Goal: Complete application form

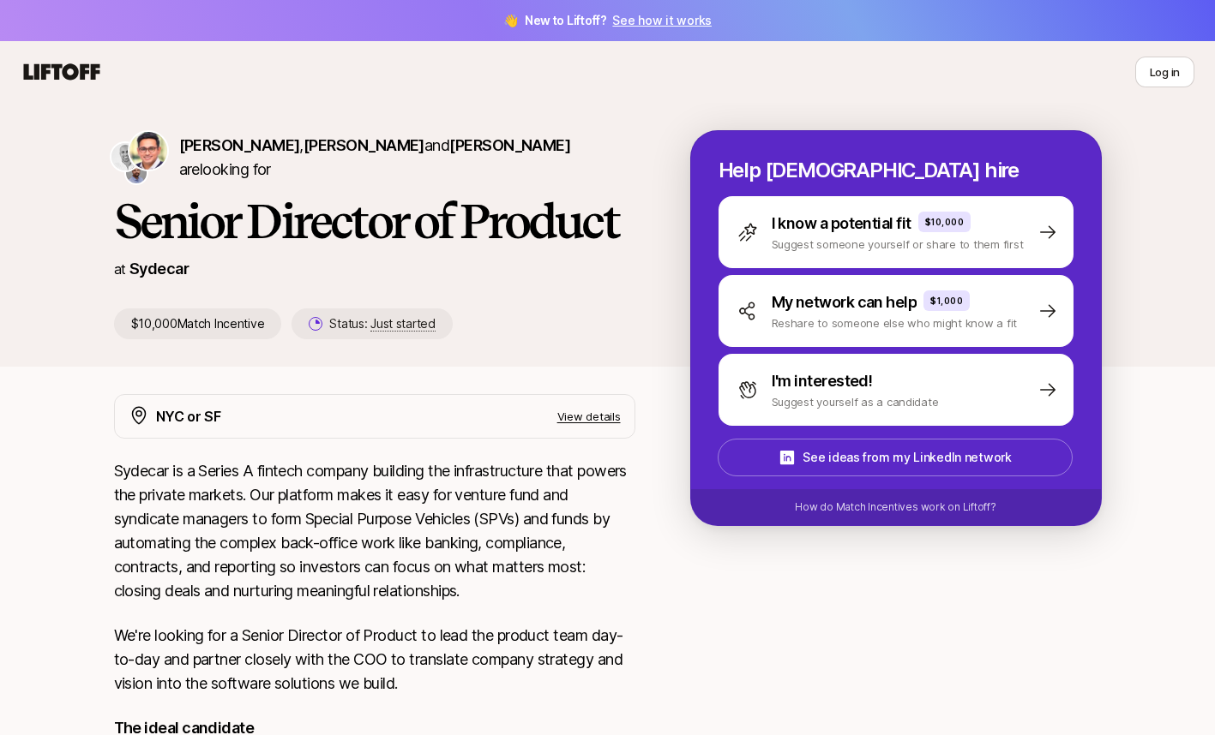
click at [803, 407] on p "Suggest yourself as a candidate" at bounding box center [854, 401] width 167 height 17
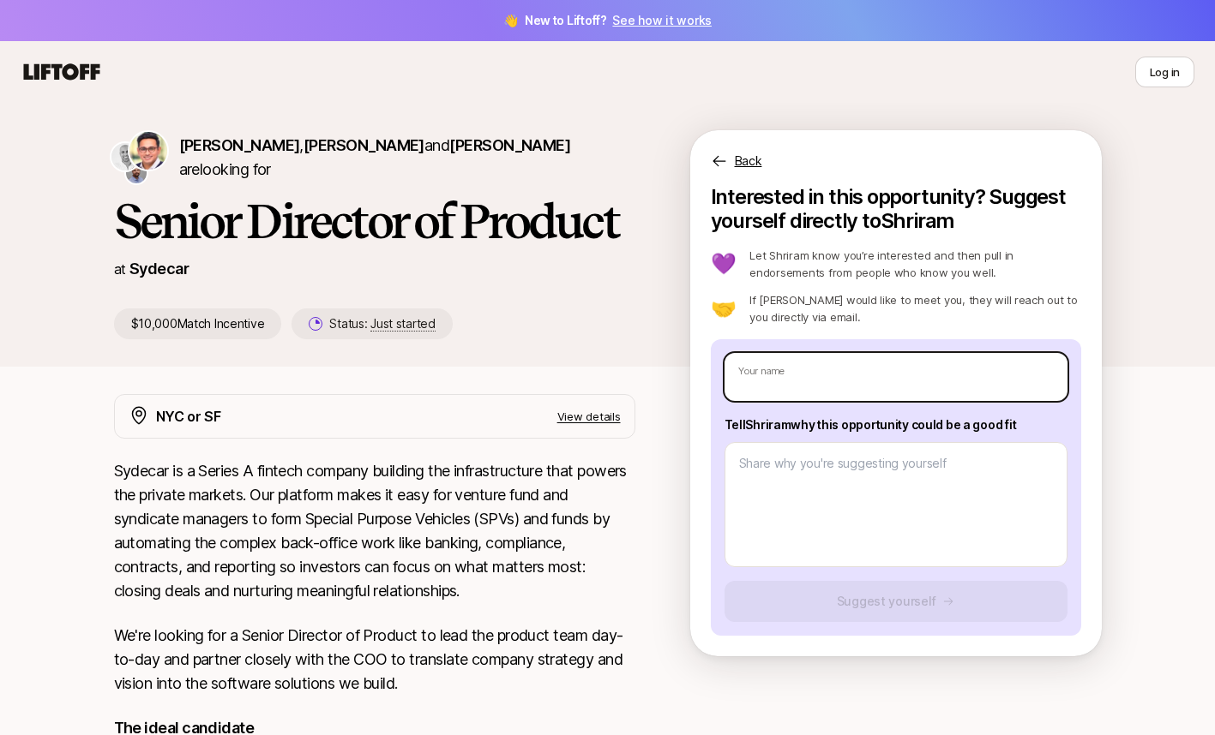
click at [821, 385] on input "text" at bounding box center [895, 377] width 343 height 48
type textarea "x"
type input "Gi"
type textarea "x"
type input "Giad"
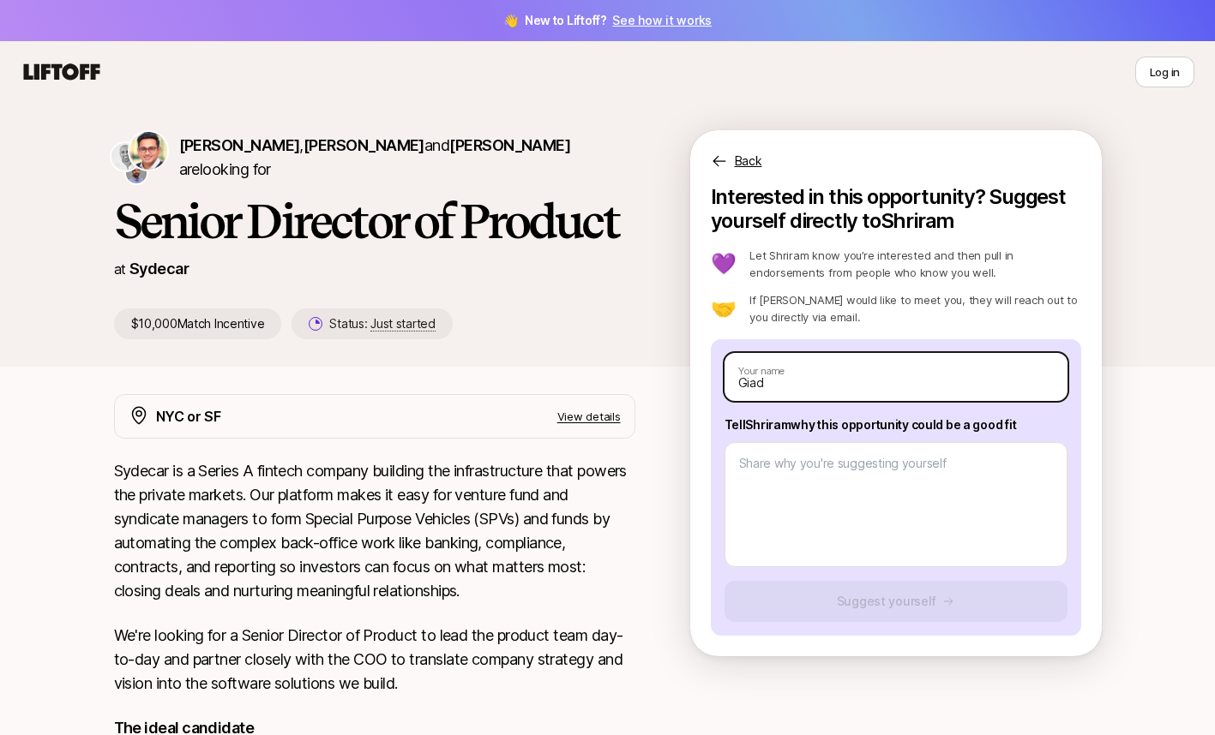
type textarea "x"
type input "Giada"
type textarea "x"
type input "GIA大"
type textarea "x"
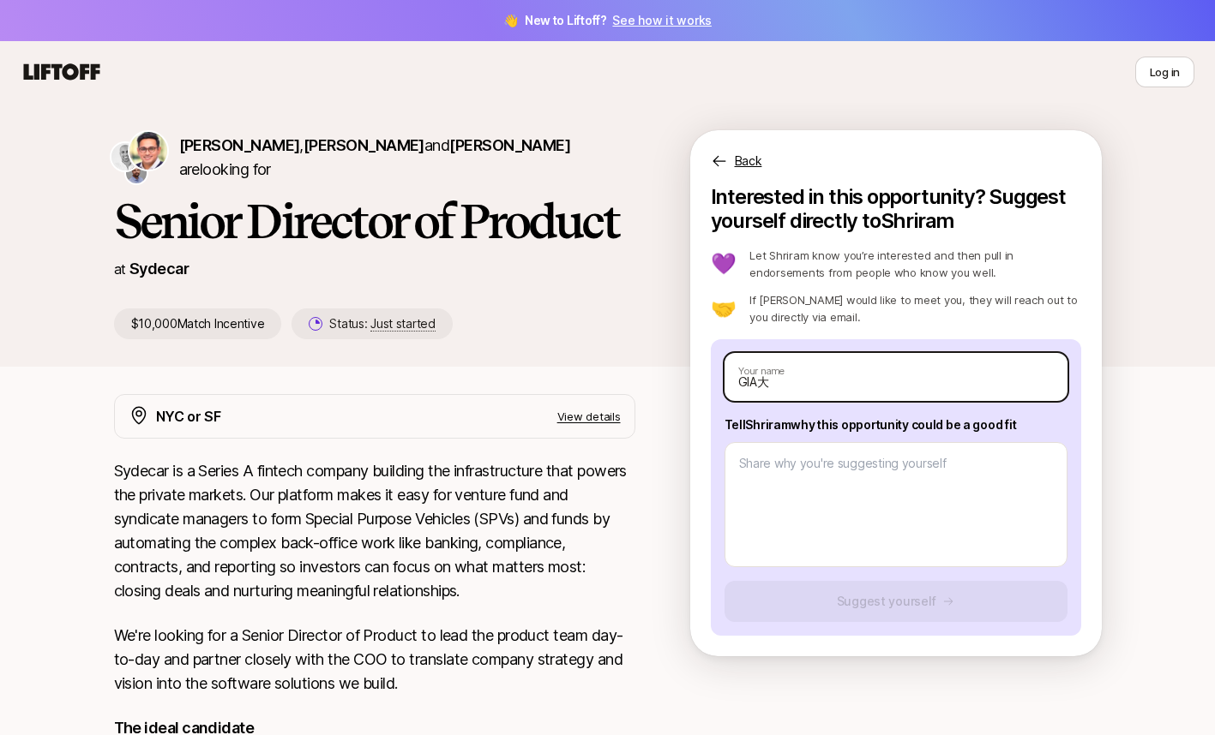
type input "GIA"
type textarea "x"
type input "GI"
type textarea "x"
type input "G"
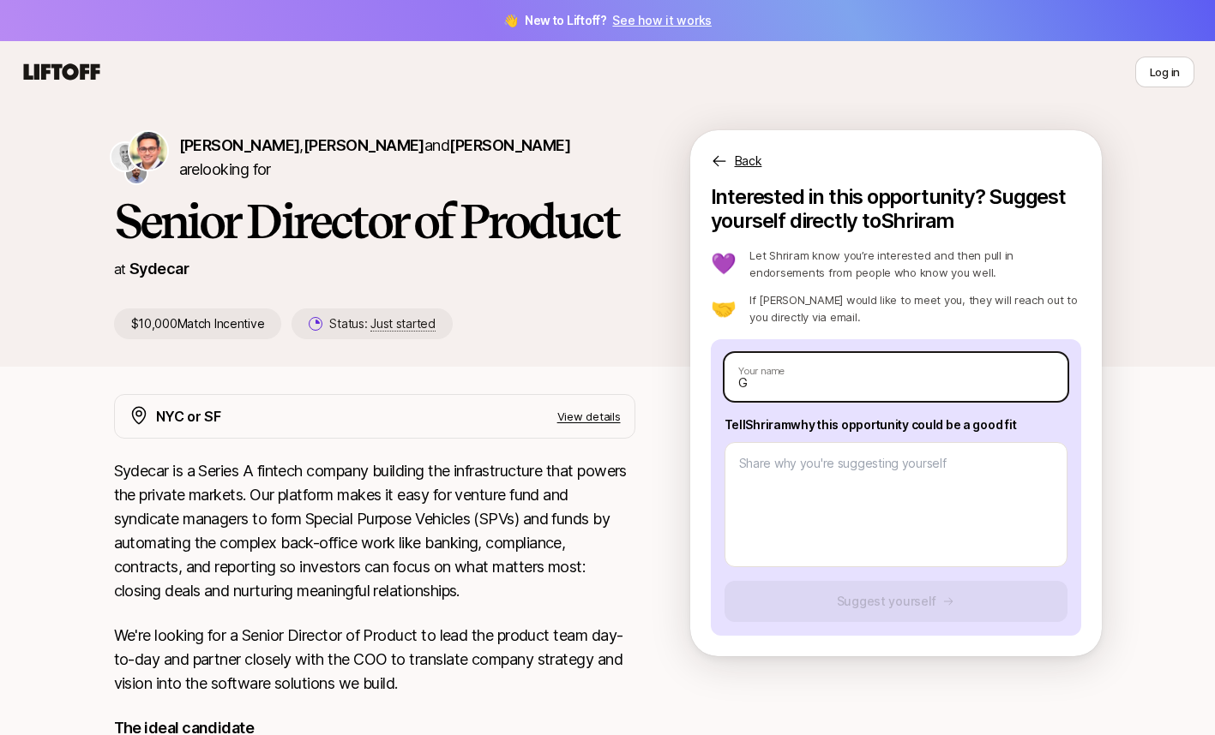
type textarea "x"
type input "Gi"
type textarea "x"
type input "[PERSON_NAME]"
type textarea "x"
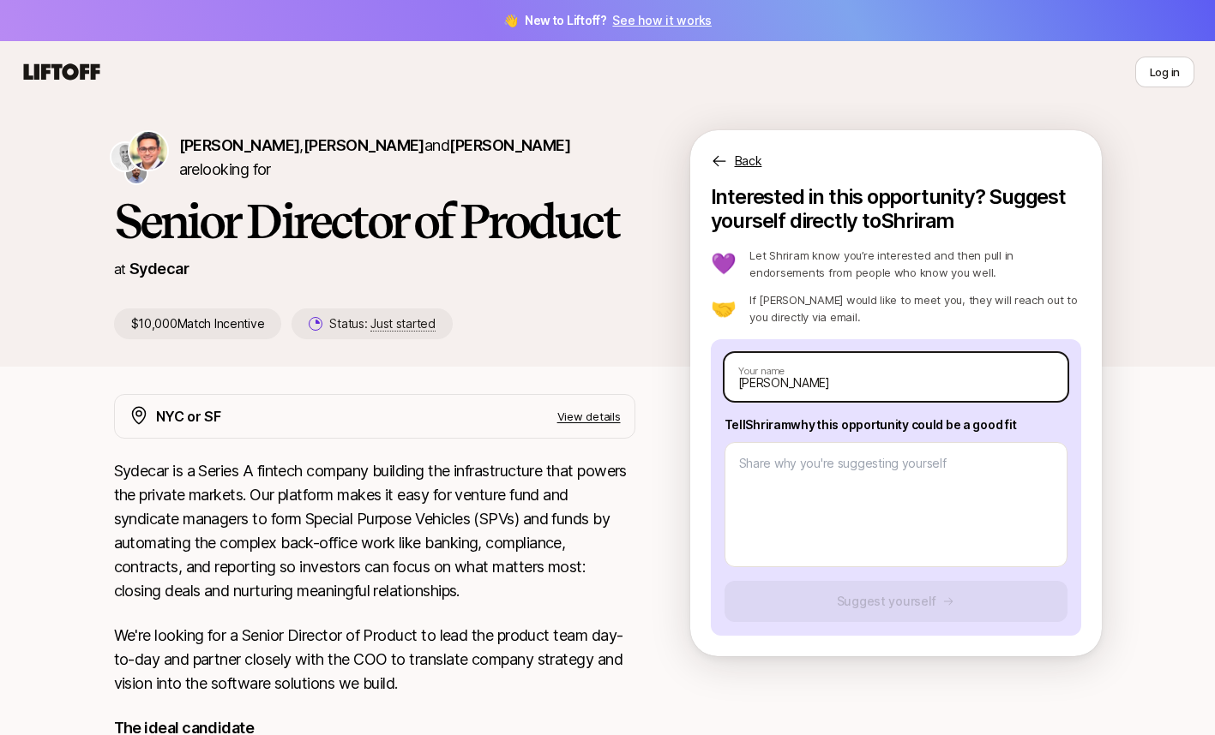
type input "Giad"
type textarea "x"
type input "Giada"
type textarea "x"
type input "Giada"
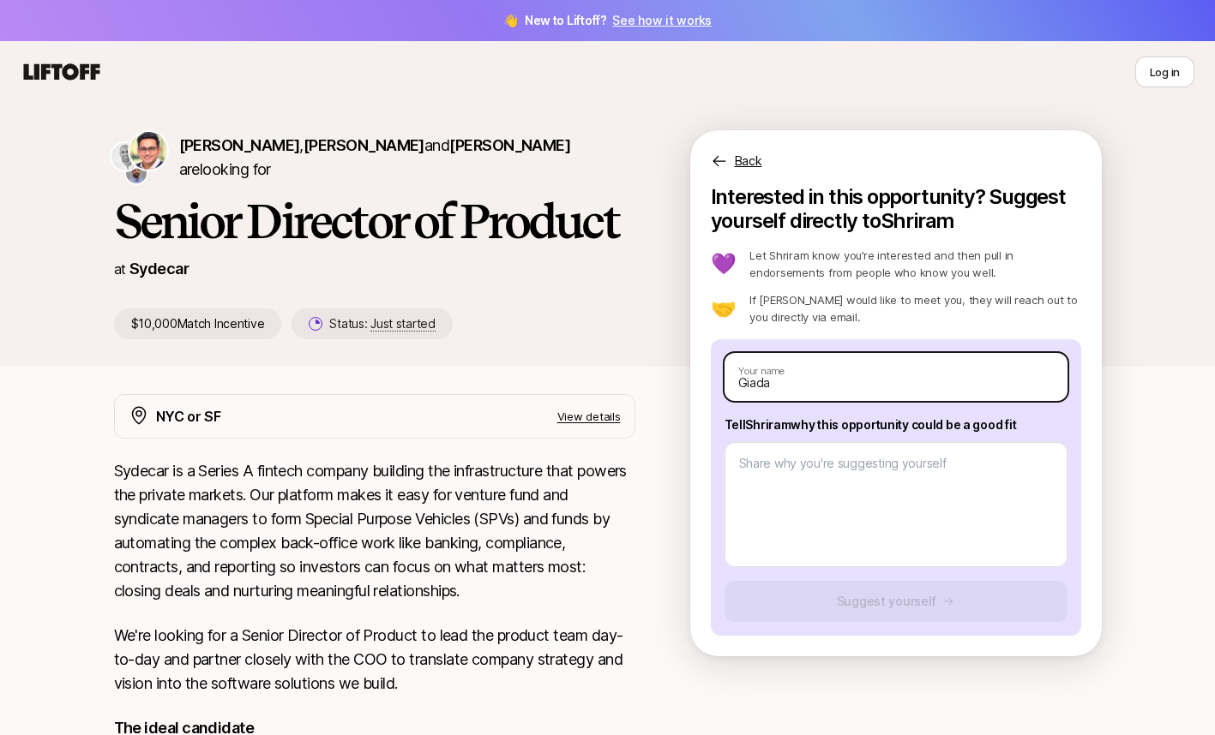
type textarea "x"
type input "Giada F"
type textarea "x"
type input "Giada Fa"
type textarea "x"
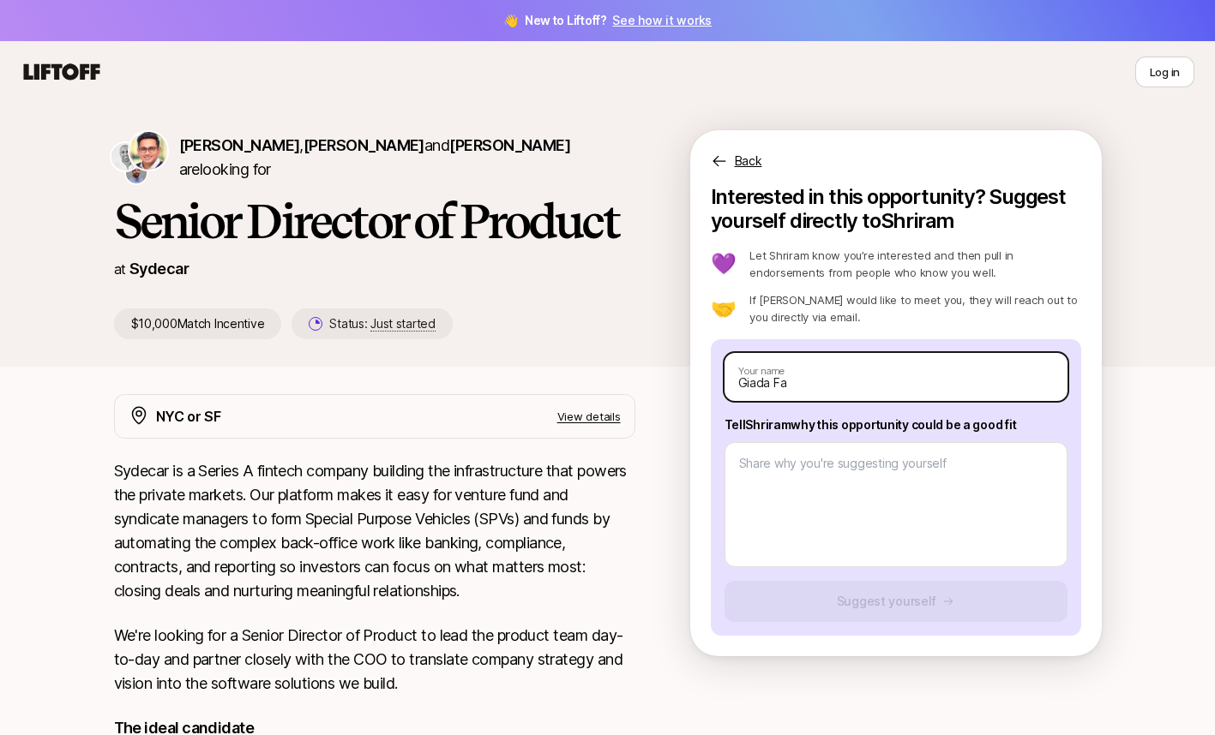
type input "Giada Fab"
type textarea "x"
type input "Giada Fa"
type textarea "x"
type input "[PERSON_NAME]"
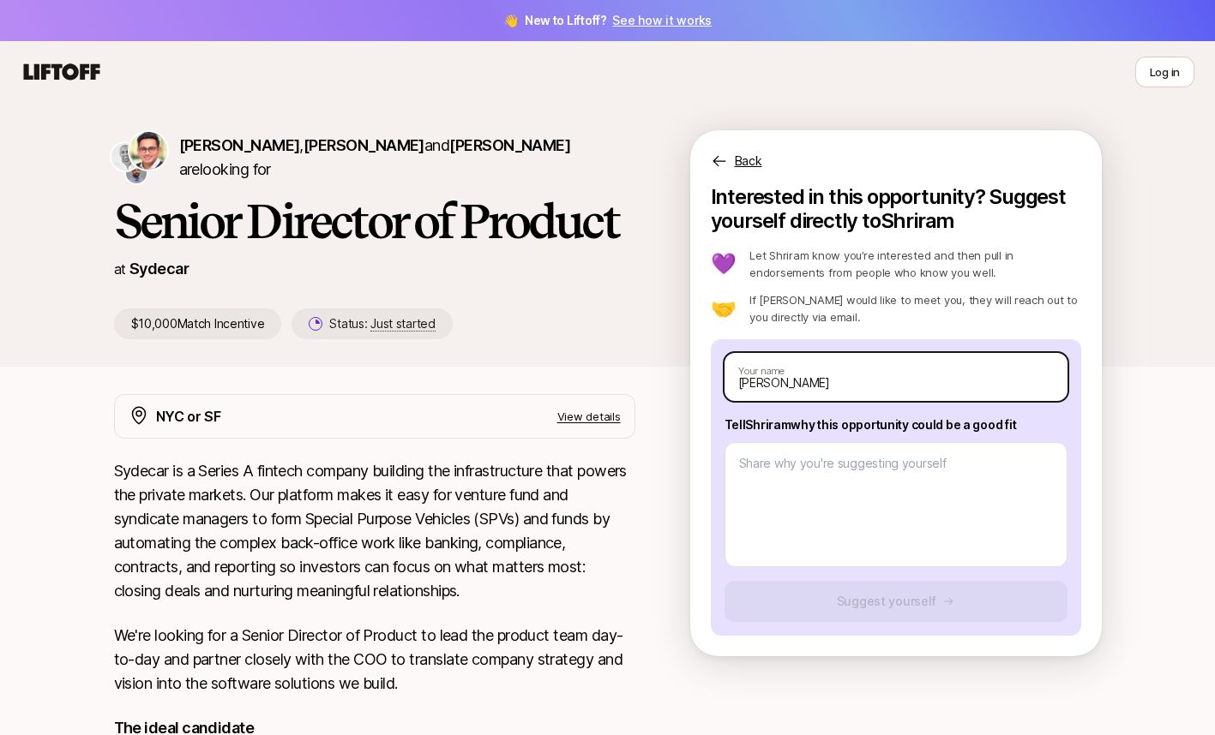
type textarea "x"
type input "[PERSON_NAME]"
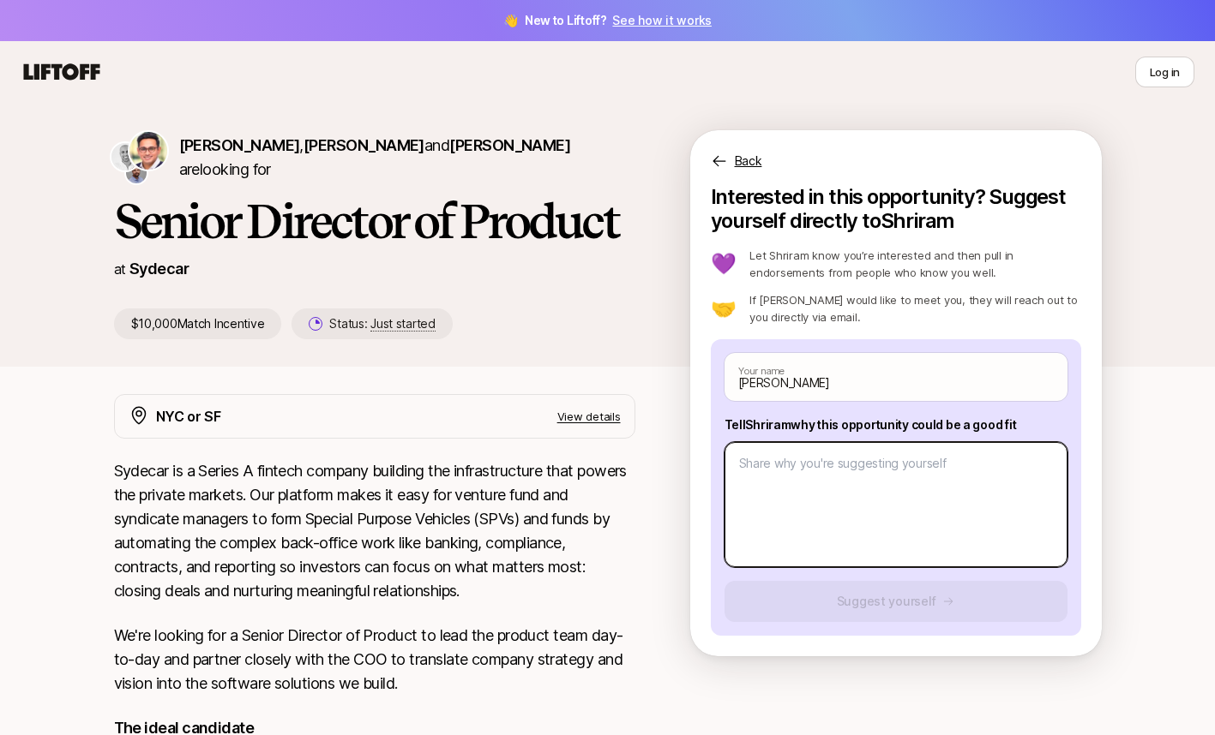
drag, startPoint x: 899, startPoint y: 491, endPoint x: 899, endPoint y: 477, distance: 14.6
click at [899, 488] on textarea at bounding box center [895, 504] width 343 height 125
paste textarea "a personal user and loves the product. Graduated from the GSB and has deep expe…"
type textarea "x"
type textarea "a personal user and loves the product. Graduated from the GSB and has deep expe…"
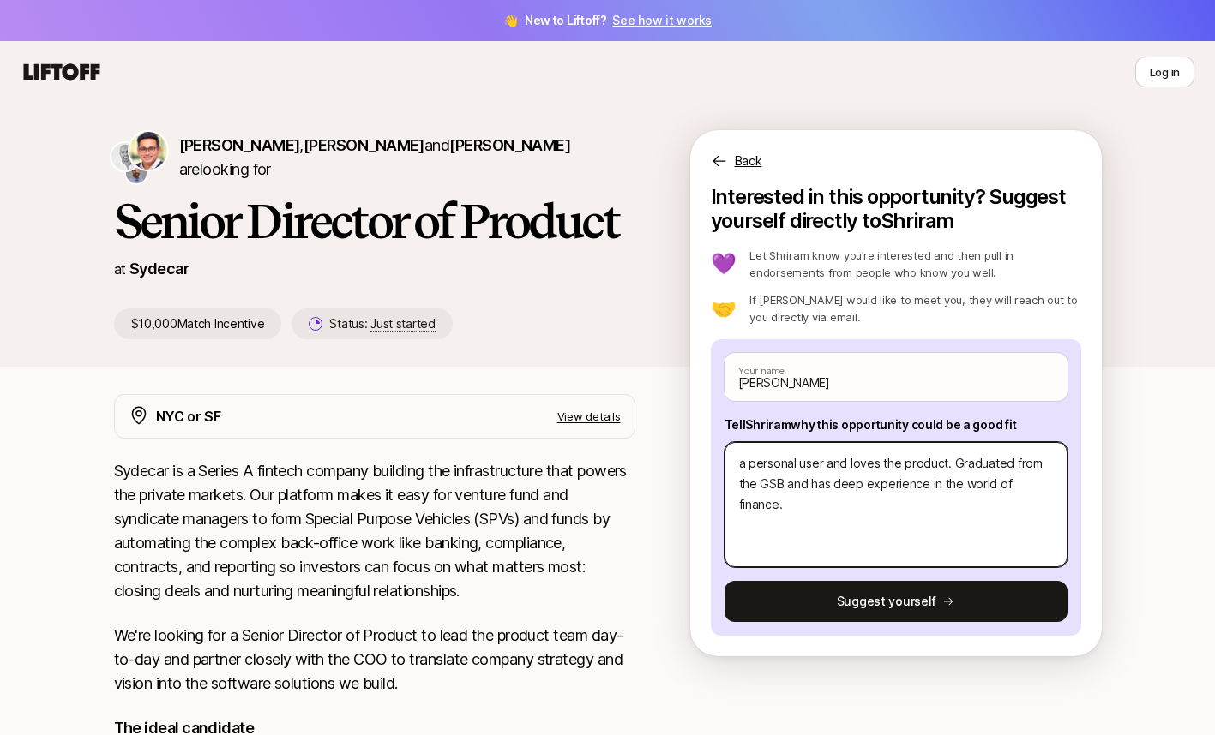
click at [750, 466] on textarea "a personal user and loves the product. Graduated from the GSB and has deep expe…" at bounding box center [895, 504] width 343 height 125
type textarea "x"
type textarea "Ia personal user and loves the product. Graduated from the GSB and has deep exp…"
type textarea "x"
type textarea "Iaa personal user and loves the product. Graduated from the GSB and has deep ex…"
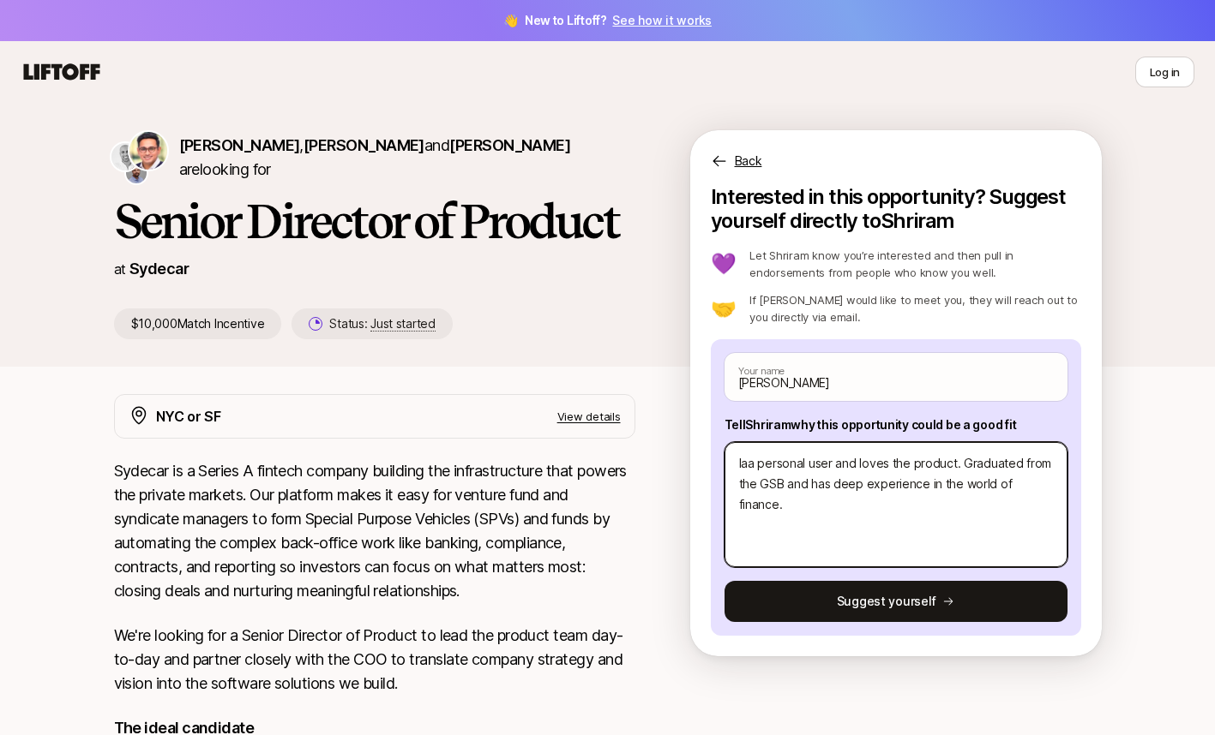
type textarea "x"
type textarea "Iama personal user and loves the product. Graduated from the GSB and has deep e…"
type textarea "x"
type textarea "Iaa personal user and loves the product. Graduated from the GSB and has deep ex…"
type textarea "x"
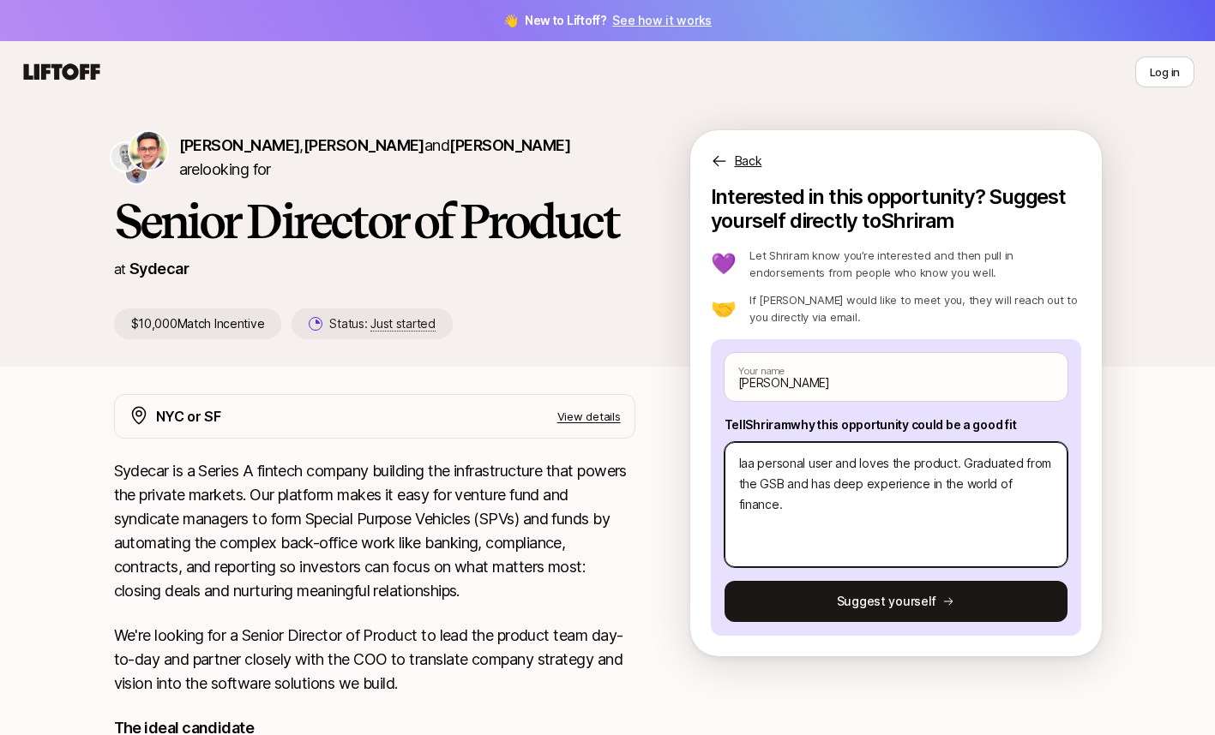
type textarea "Ia personal user and loves the product. Graduated from the GSB and has deep exp…"
type textarea "x"
type textarea "Iaa personal user and loves the product. Graduated from the GSB and has deep ex…"
type textarea "x"
type textarea "Iama personal user and loves the product. Graduated from the GSB and has deep e…"
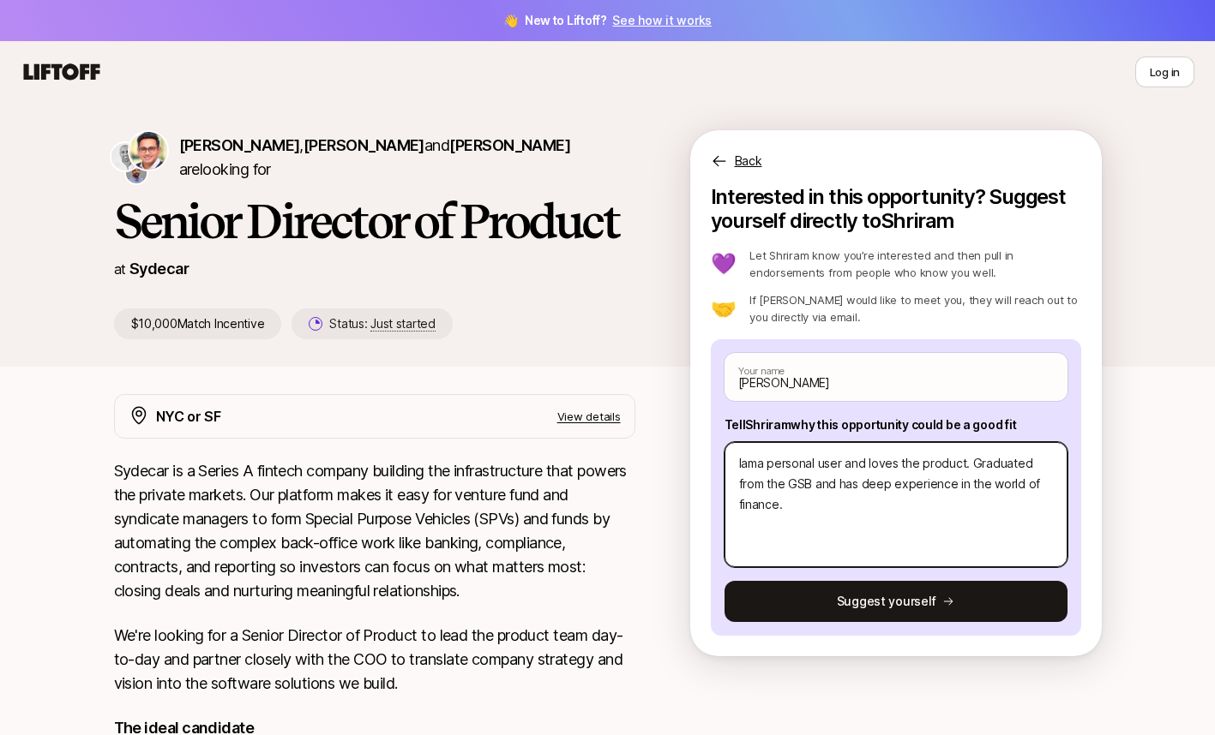
type textarea "x"
type textarea "I按摩a personal user and loves the product. Graduated from the GSB and has deep e…"
type textarea "x"
type textarea "I按a personal user and loves the product. Graduated from the GSB and has deep ex…"
type textarea "x"
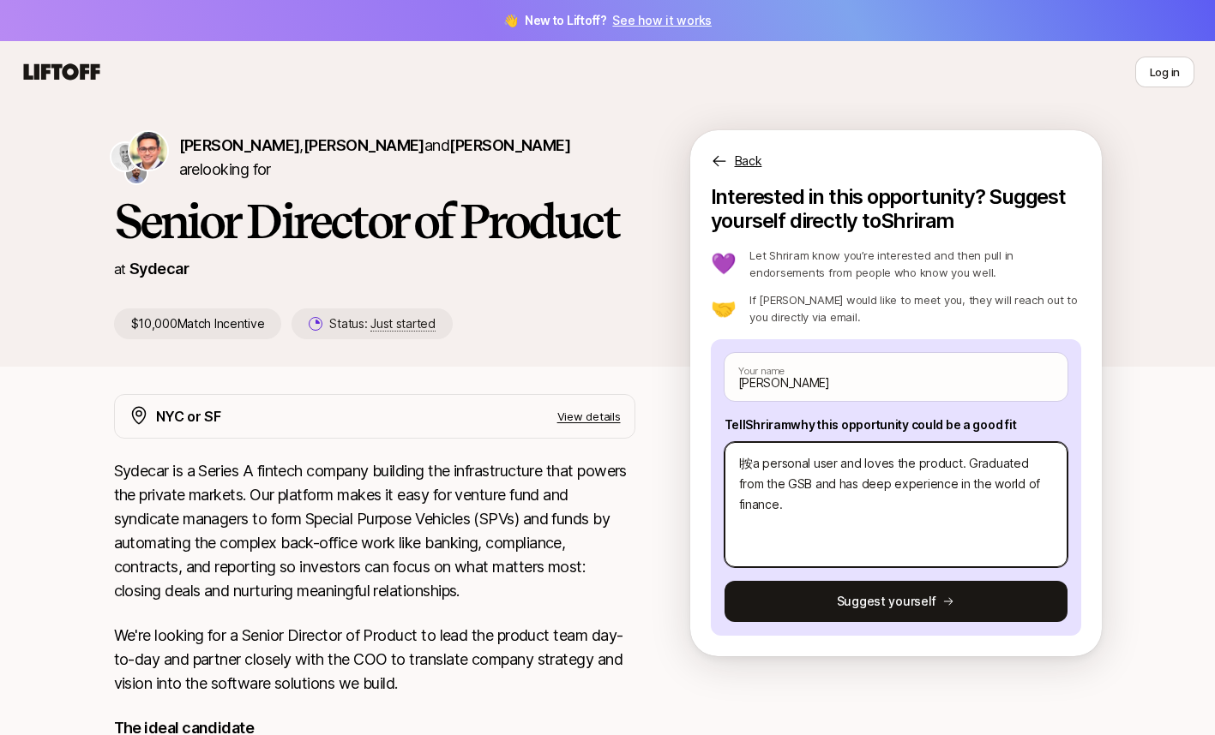
type textarea "Ia personal user and loves the product. Graduated from the GSB and has deep exp…"
type textarea "x"
type textarea "Iaa personal user and loves the product. Graduated from the GSB and has deep ex…"
type textarea "x"
type textarea "Iama personal user and loves the product. Graduated from the GSB and has deep e…"
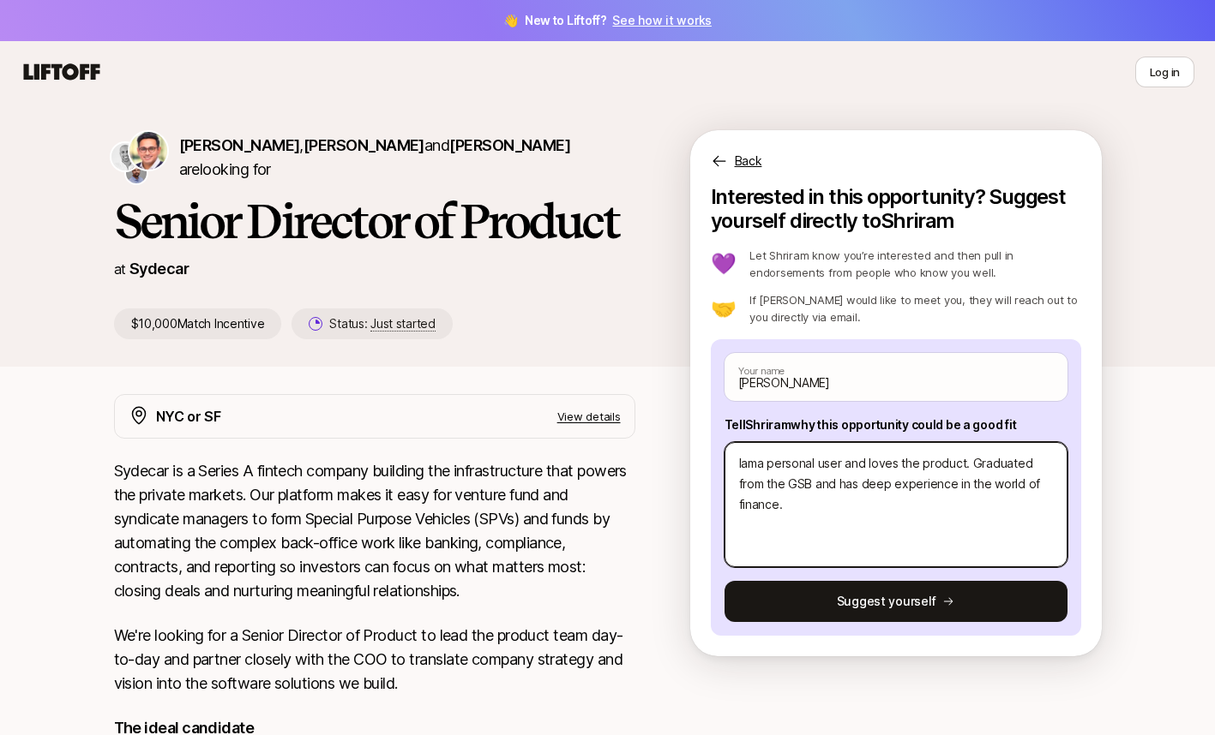
type textarea "x"
type textarea "Iaa personal user and loves the product. Graduated from the GSB and has deep ex…"
type textarea "x"
type textarea "Ia personal user and loves the product. Graduated from the GSB and has deep exp…"
type textarea "x"
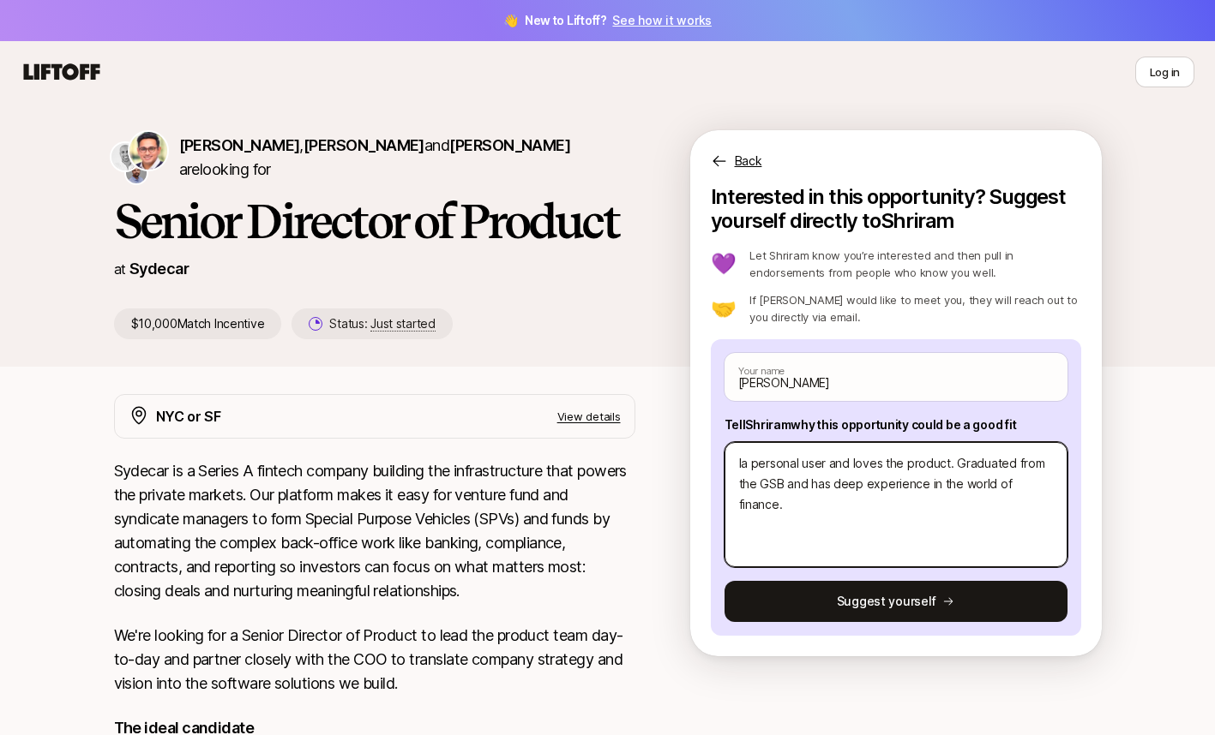
type textarea "I a personal user and loves the product. Graduated from the GSB and has deep ex…"
type textarea "x"
type textarea "I aa personal user and loves the product. Graduated from the GSB and has deep e…"
type textarea "x"
type textarea "I ama personal user and loves the product. Graduated from the GSB and has deep …"
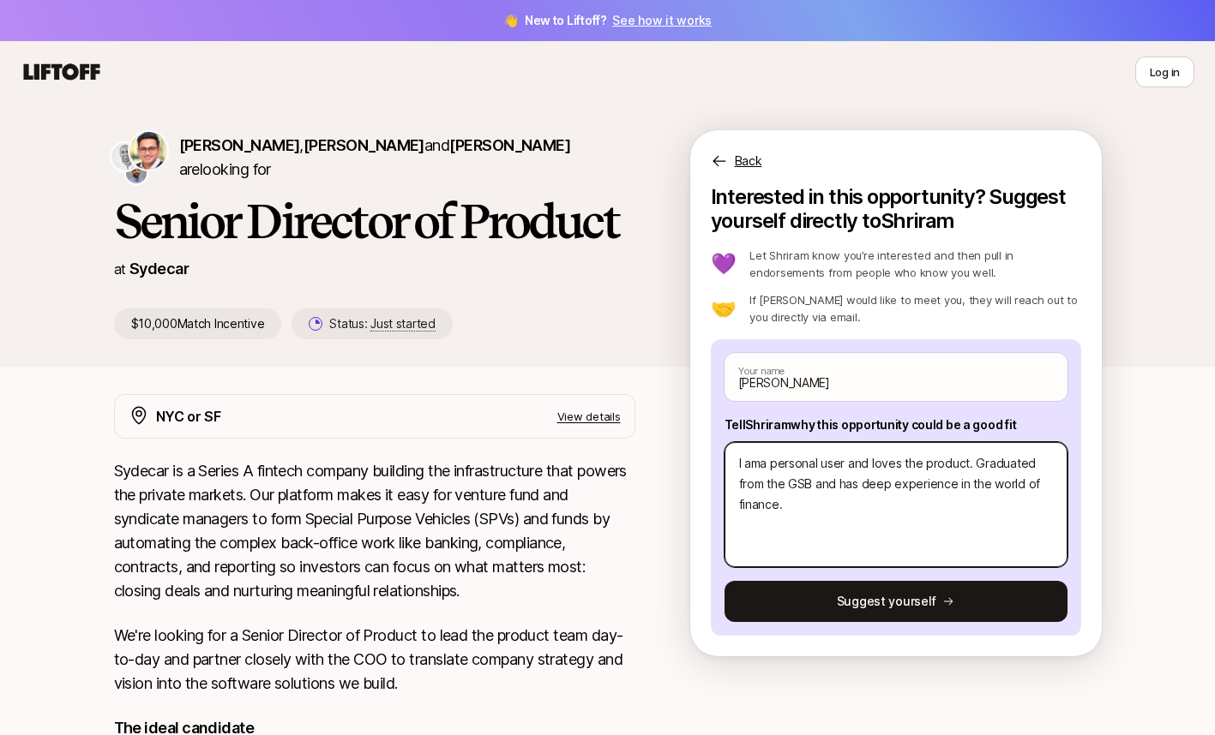
type textarea "x"
type textarea "I am a personal user and loves the product. Graduated from the GSB and has deep…"
type textarea "x"
type textarea "I am apersonal user and loves the product. Graduated from the GSB and has deep …"
type textarea "x"
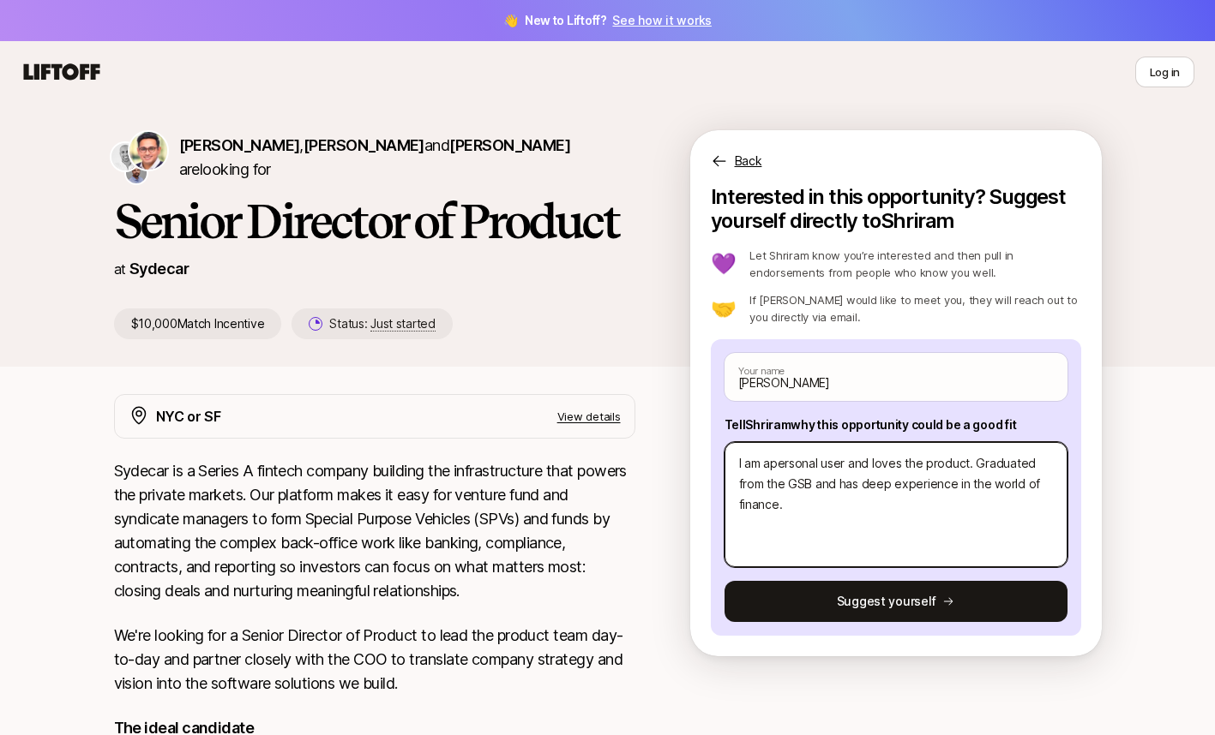
type textarea "I am personal user and loves the product. Graduated from the GSB and has deep e…"
type textarea "x"
type textarea "I ampersonal user and loves the product. Graduated from the GSB and has deep ex…"
type textarea "x"
type textarea "I am personal user and loves the product. Graduated from the GSB and has deep e…"
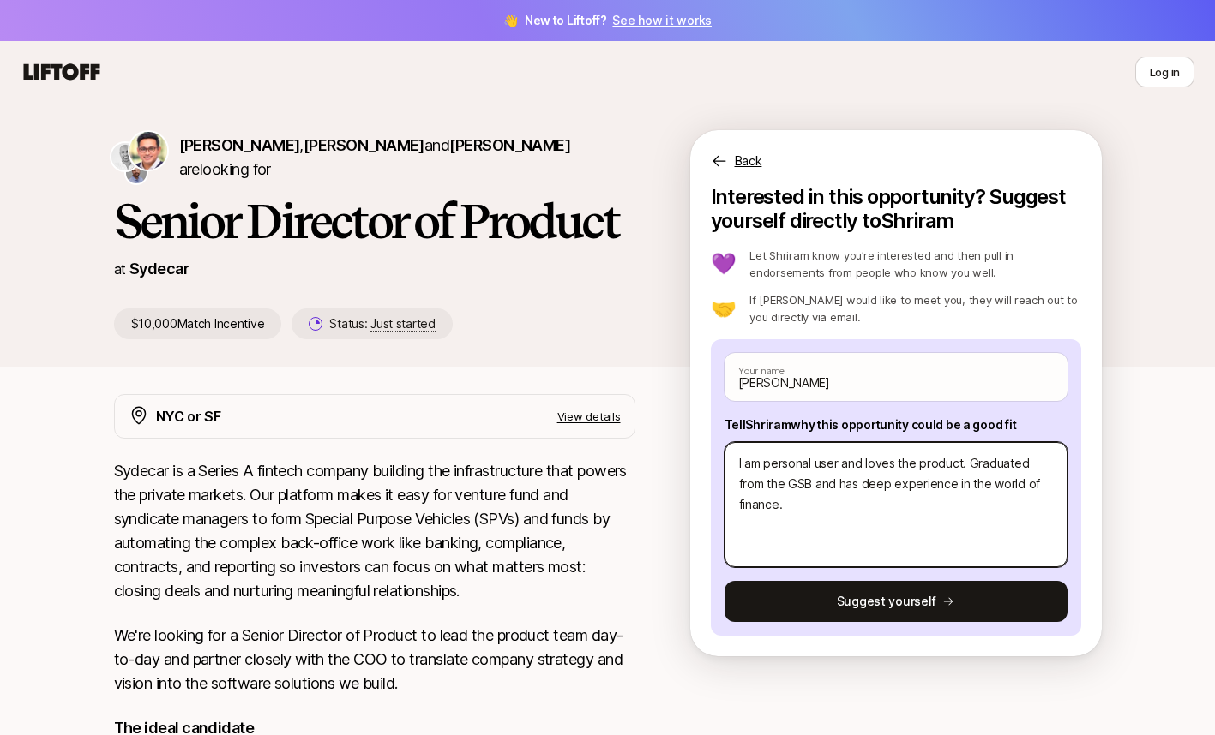
type textarea "x"
type textarea "I am personall user and loves the product. Graduated from the GSB and has deep …"
type textarea "x"
type textarea "I am personall user and loves the product. Graduated from the GSB and has deep …"
type textarea "x"
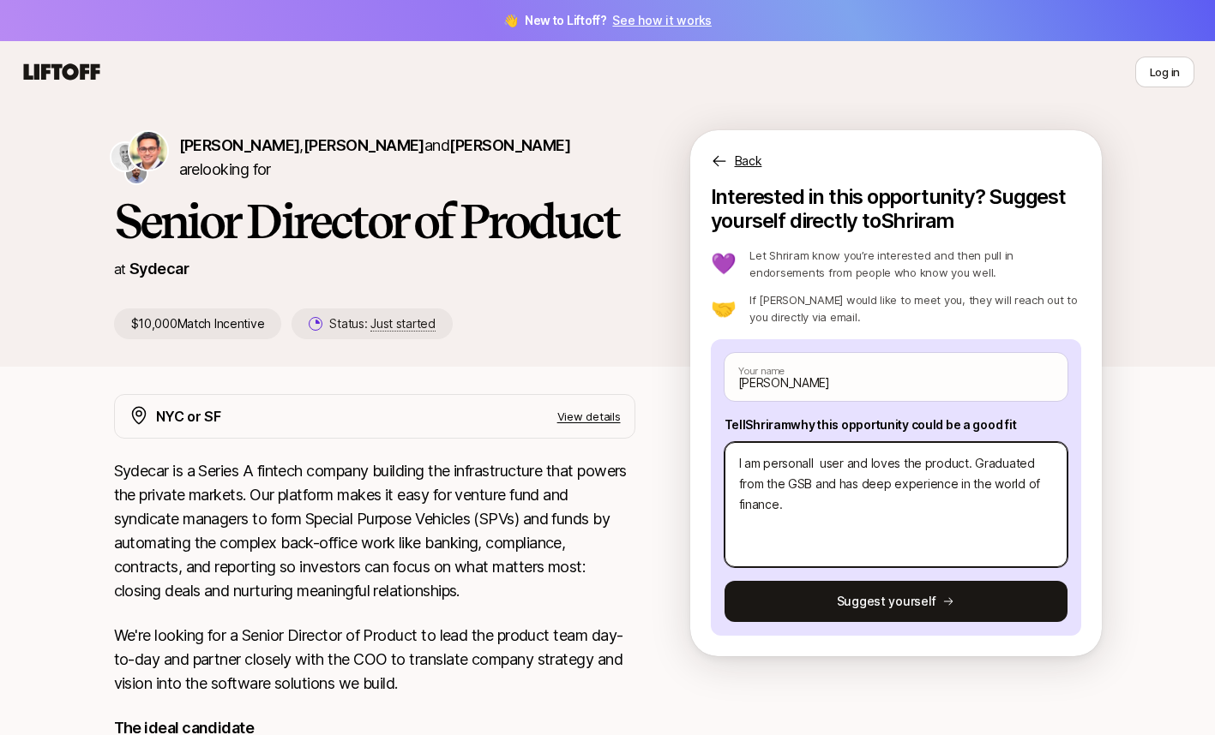
type textarea "I am personall user and loves the product. Graduated from the GSB and has deep …"
type textarea "x"
type textarea "I am personally user and loves the product. Graduated from the GSB and has deep…"
type textarea "x"
type textarea "I am personally user and loves the product. Graduated from the GSB and has deep…"
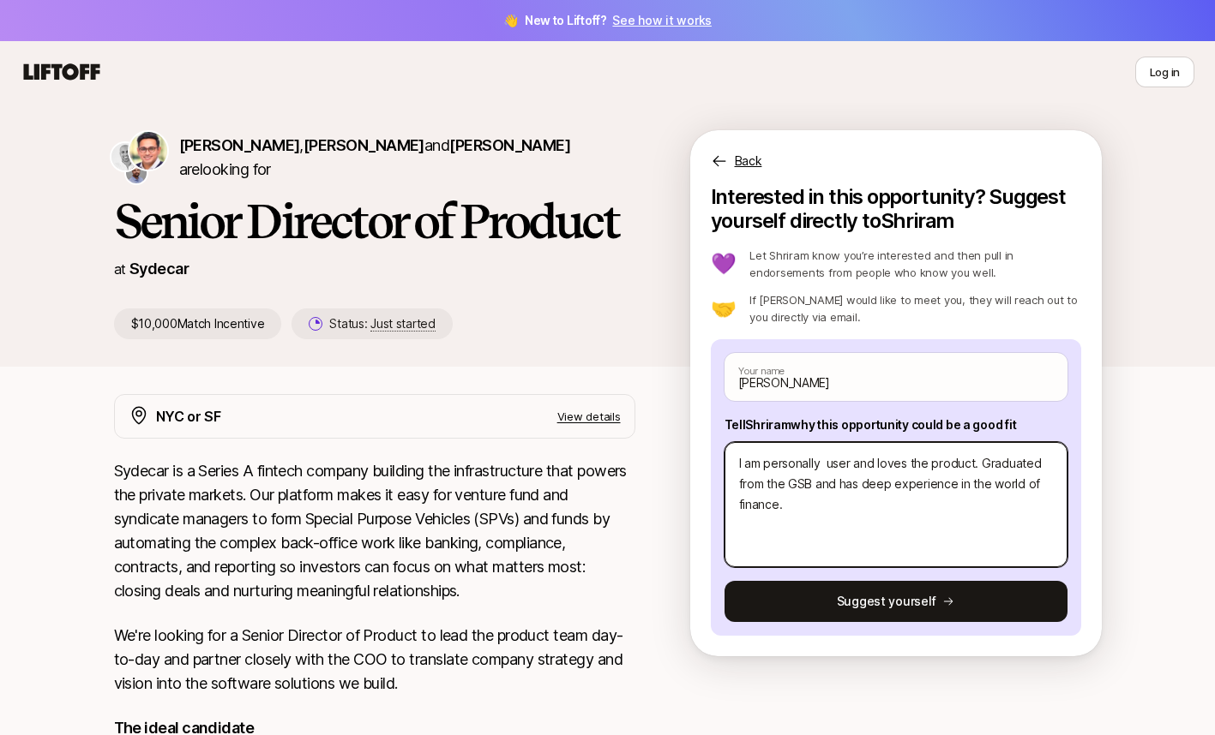
type textarea "x"
type textarea "I am personally a user and loves the product. Graduated from the GSB and has de…"
type textarea "x"
type textarea "I am personally an user and loves the product. Graduated from the GSB and has d…"
type textarea "x"
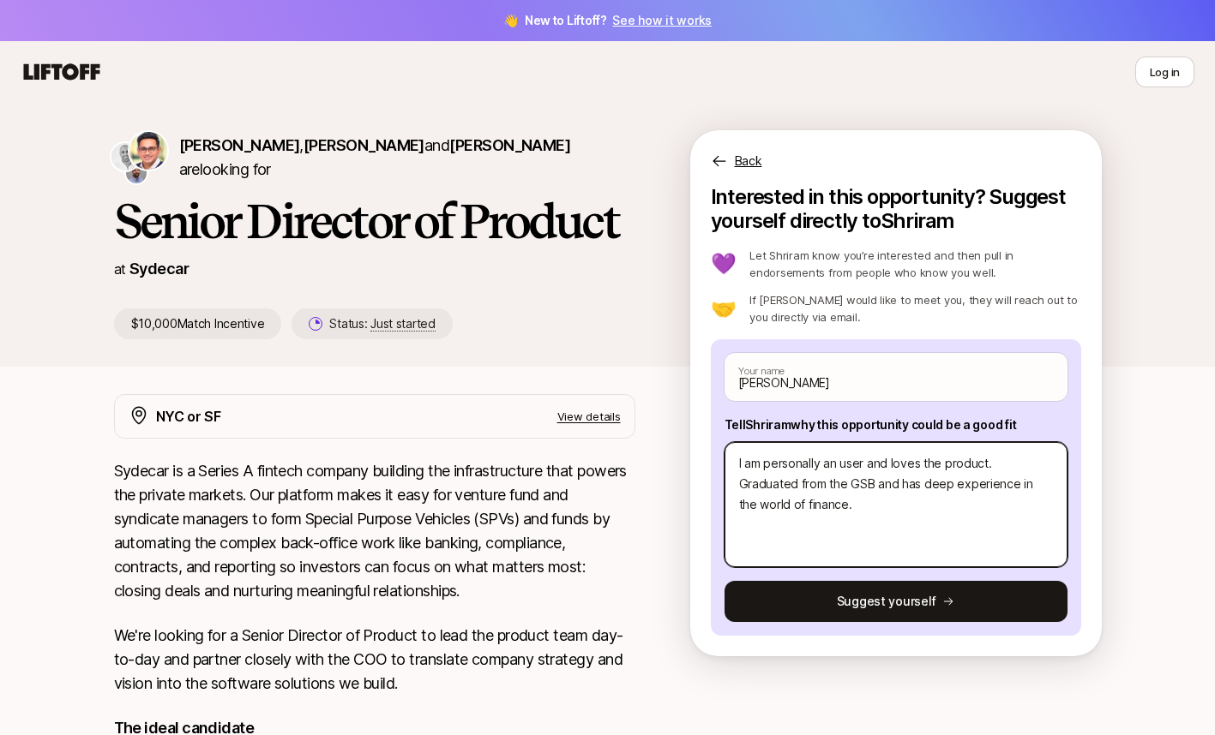
type textarea "I am personally a user and loves the product. Graduated from the GSB and has de…"
click at [824, 501] on textarea "I am personally a user and loves the product. Graduated from the GSB and has de…" at bounding box center [895, 504] width 343 height 125
click at [874, 511] on textarea "I am personally a user and loves the product. Graduated from the GSB and has de…" at bounding box center [895, 504] width 343 height 125
click at [918, 480] on textarea "I am personally a user and loves the product. Graduated from the GSB and has de…" at bounding box center [895, 504] width 343 height 125
type textarea "x"
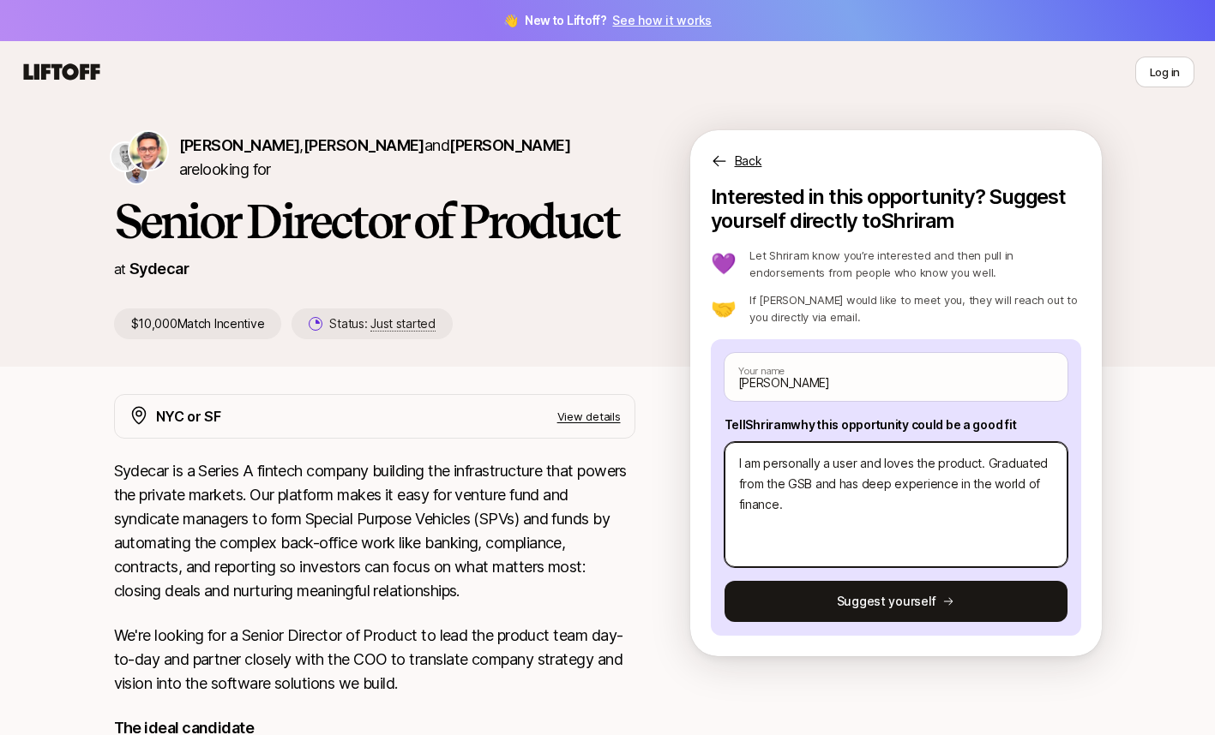
type textarea "I am personally a user and loves the product. Graduated from the GSB and ha dee…"
type textarea "x"
type textarea "I am personally a user and loves the product. Graduated from the GSB and hav de…"
type textarea "x"
type textarea "I am personally a user and loves the product. Graduated from the GSB and have d…"
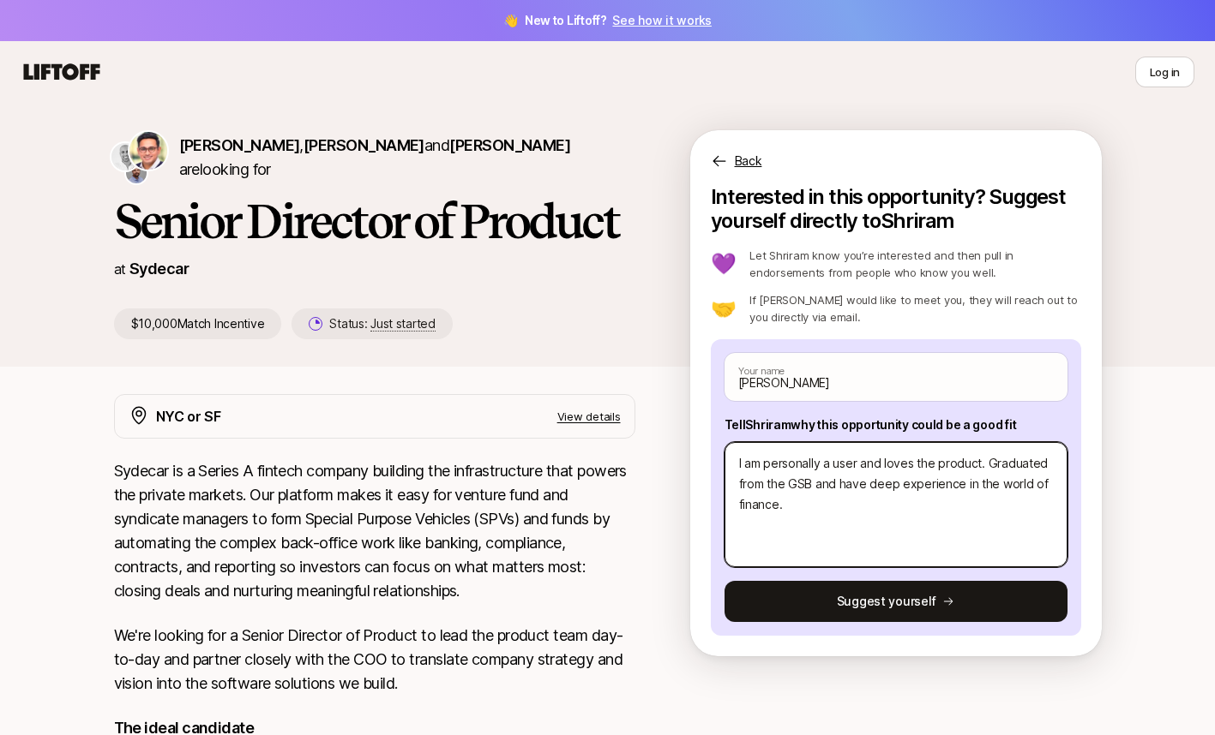
click at [746, 482] on textarea "I am personally a user and loves the product. Graduated from the GSB and have d…" at bounding box center [895, 504] width 343 height 125
type textarea "x"
type textarea "I am personally a user and loves the product. raduated from the GSB and have de…"
type textarea "x"
type textarea "I am personally a user and loves the product. Iraduated from the GSB and have d…"
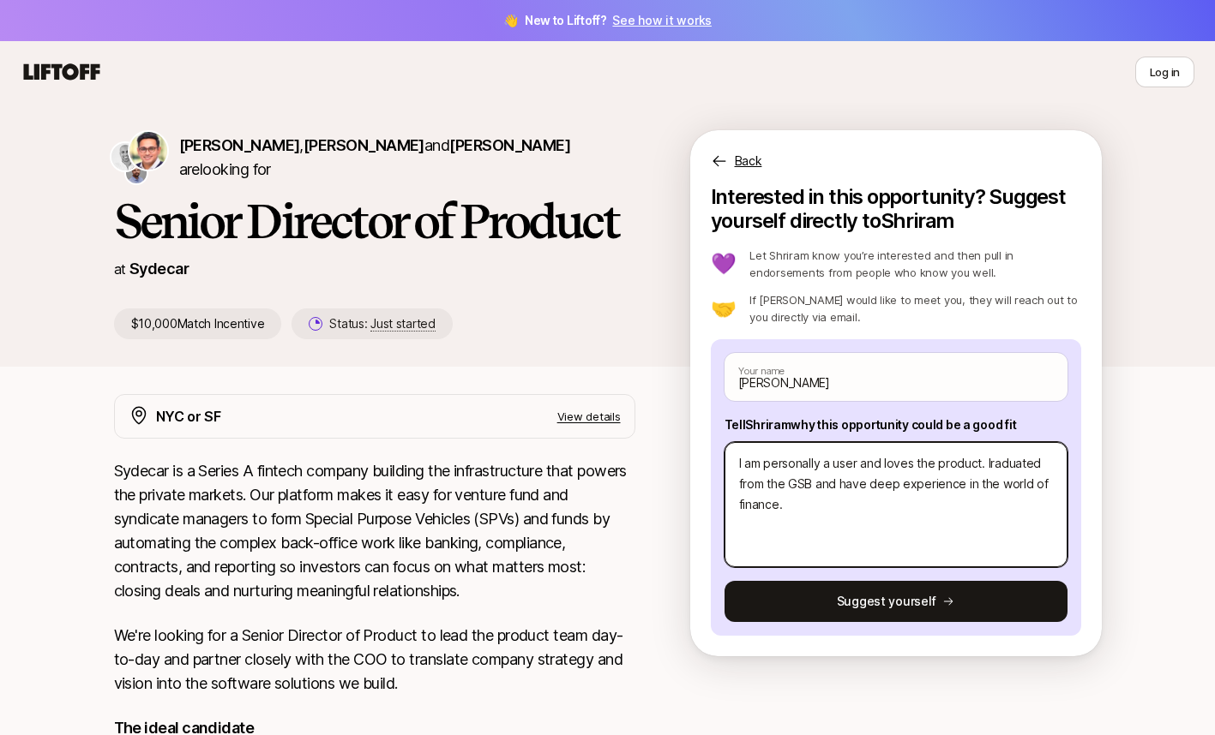
type textarea "x"
type textarea "I am personally a user and loves the product. I raduated from the GSB and have …"
type textarea "x"
type textarea "I am personally a user and loves the product. I hraduated from the GSB and have…"
type textarea "x"
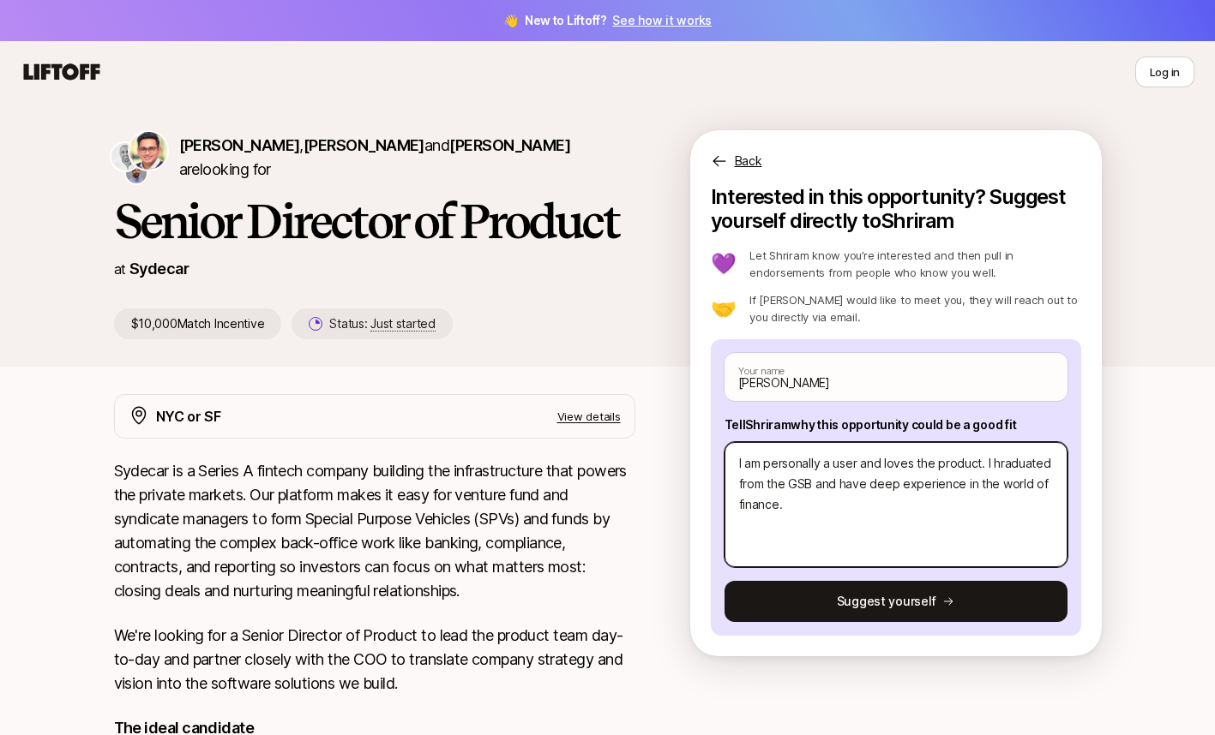
type textarea "I am personally a user and loves the product. I haraduated from the GSB and hav…"
type textarea "x"
type textarea "I am personally a user and loves the product. I hraduated from the GSB and have…"
type textarea "x"
type textarea "I am personally a user and loves the product. I hdraduated from the GSB and hav…"
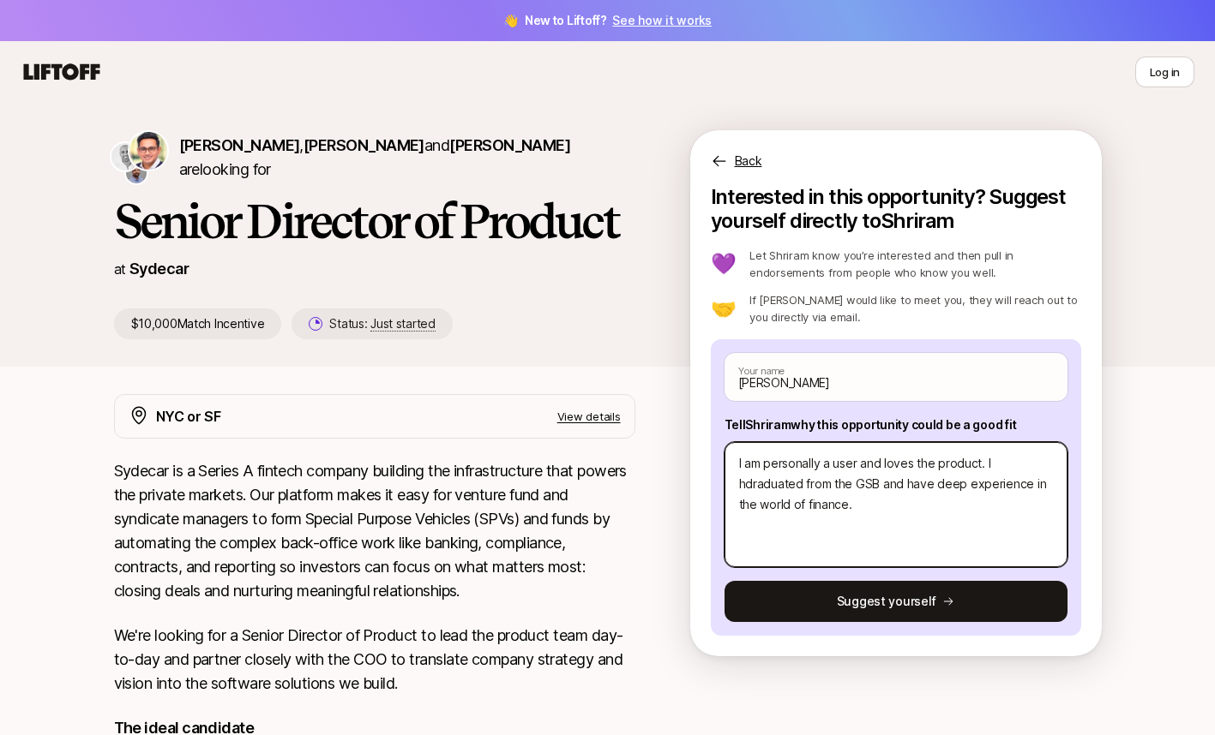
type textarea "x"
type textarea "I am personally a user and loves the product. I hdvraduated from the GSB and ha…"
type textarea "x"
type textarea "I am personally a user and loves the product. I hdveraduated from the GSB and h…"
type textarea "x"
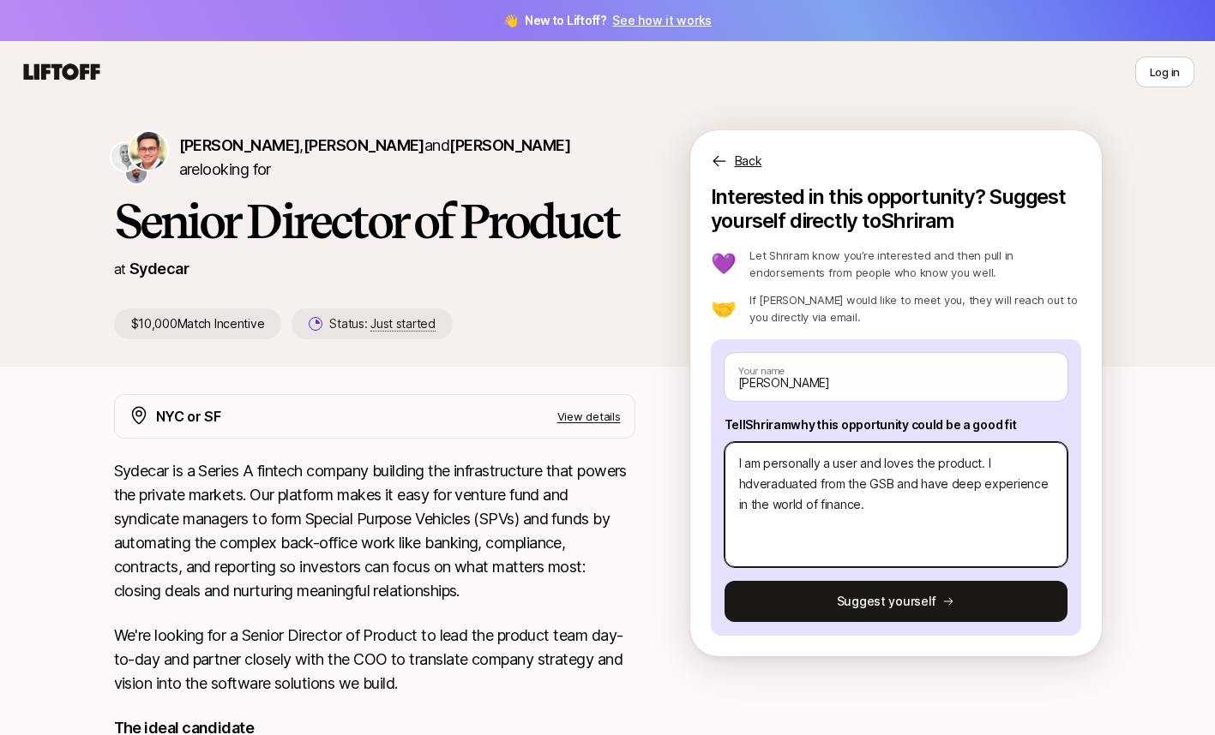
type textarea "I am personally a user and loves the product. I hdvraduated from the GSB and ha…"
type textarea "x"
type textarea "I am personally a user and loves the product. I hdraduated from the GSB and hav…"
type textarea "x"
type textarea "I am personally a user and loves the product. I hraduated from the GSB and have…"
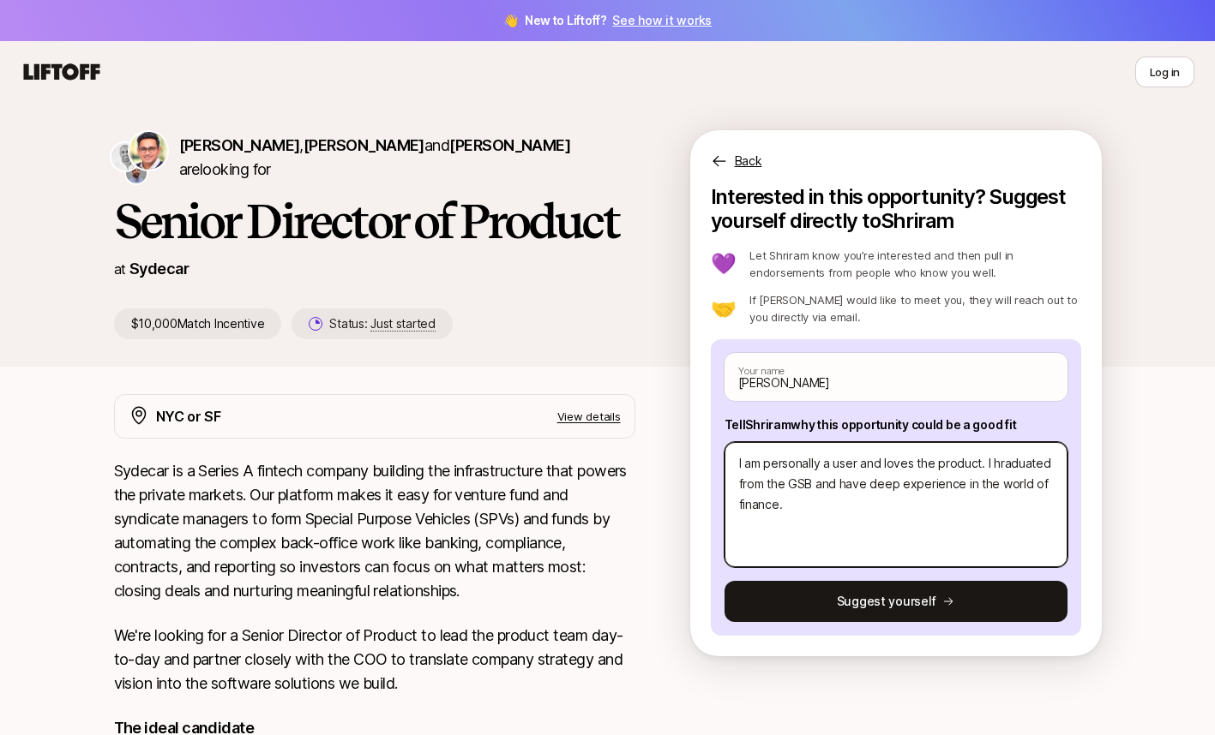
type textarea "x"
type textarea "I am personally a user and loves the product. I raduated from the GSB and have …"
type textarea "x"
type textarea "I am personally a user and loves the product. I graduated from the GSB and have…"
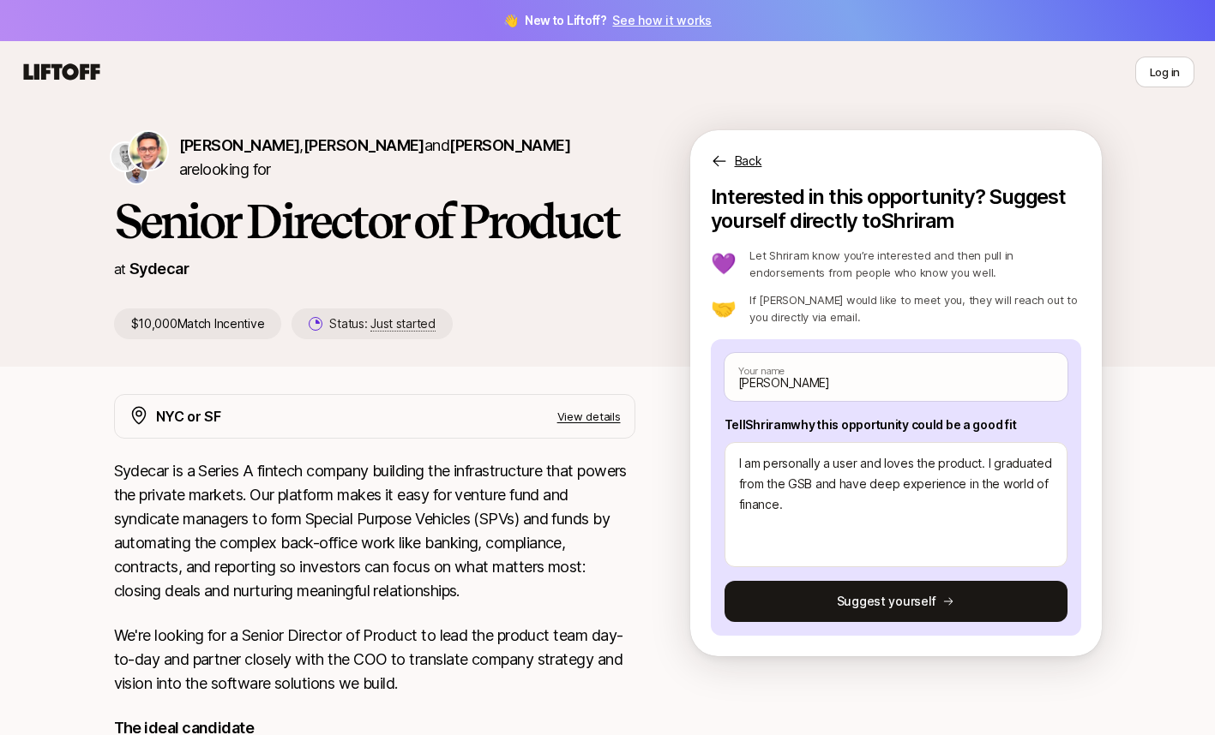
click at [839, 607] on button "Suggest yourself" at bounding box center [895, 601] width 343 height 41
type textarea "x"
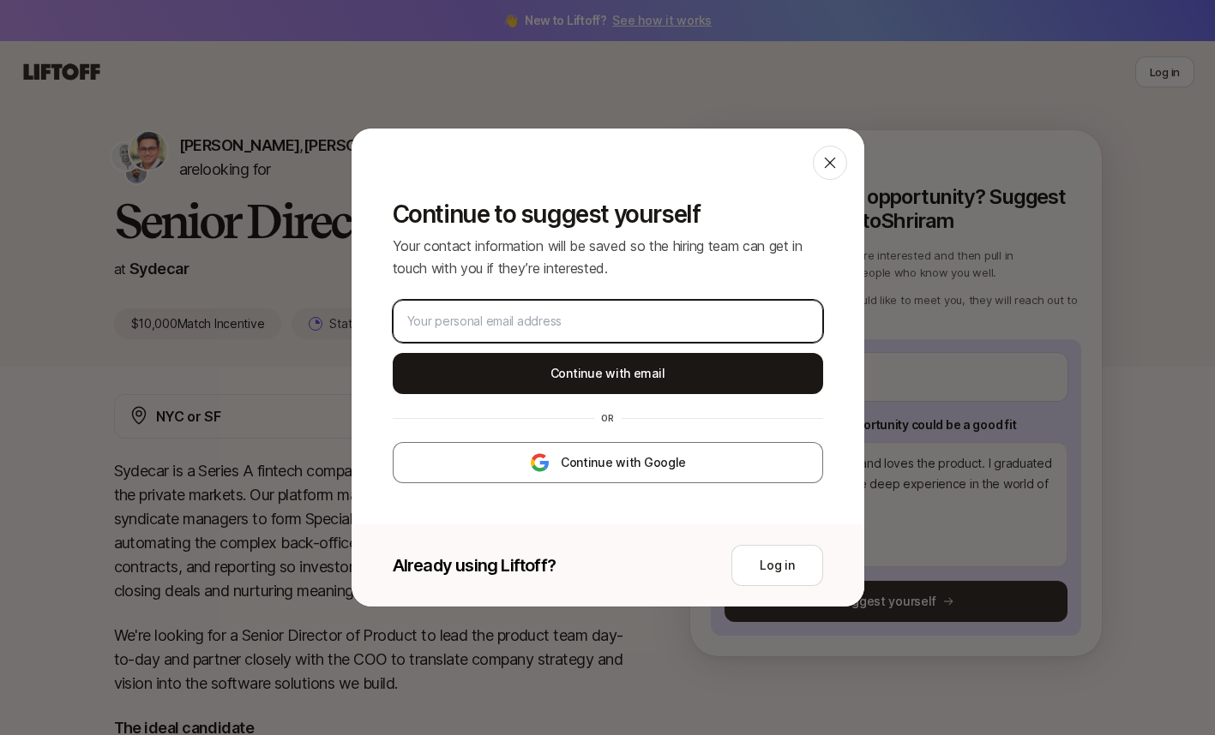
click at [709, 327] on input "email" at bounding box center [607, 321] width 401 height 21
type input "[EMAIL_ADDRESS][DOMAIN_NAME]"
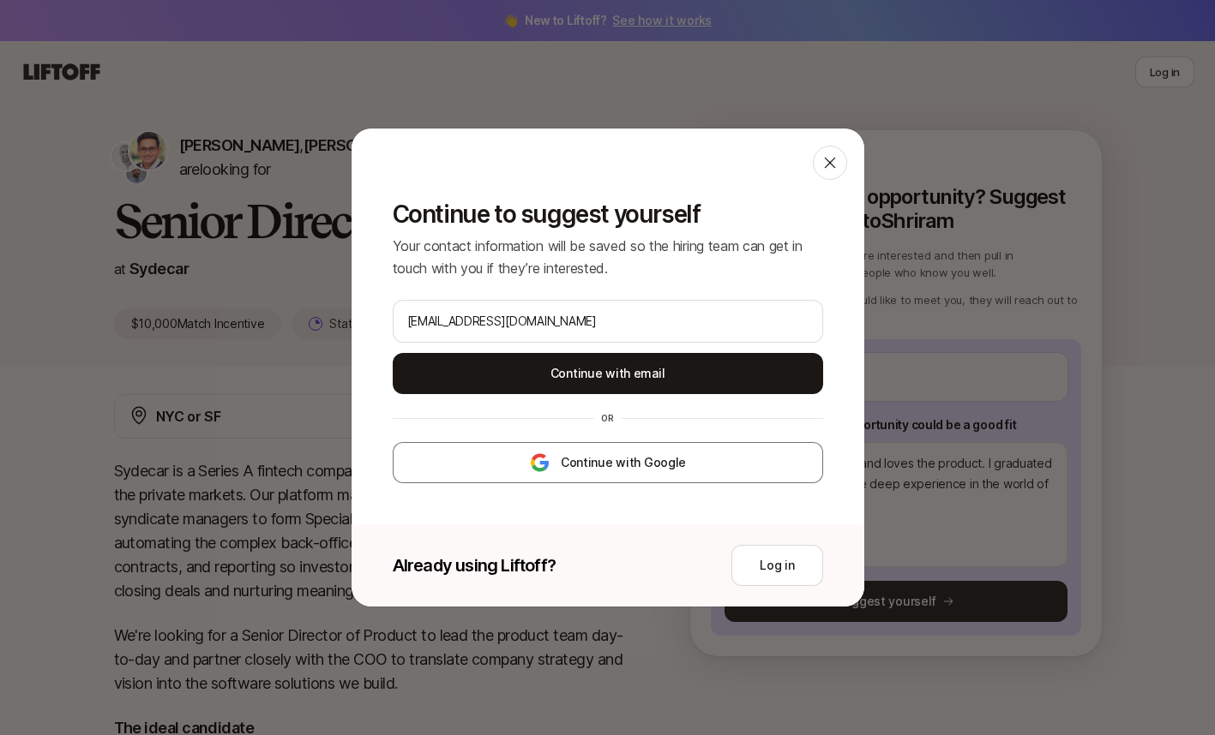
click at [645, 379] on button "Continue with email" at bounding box center [608, 373] width 430 height 41
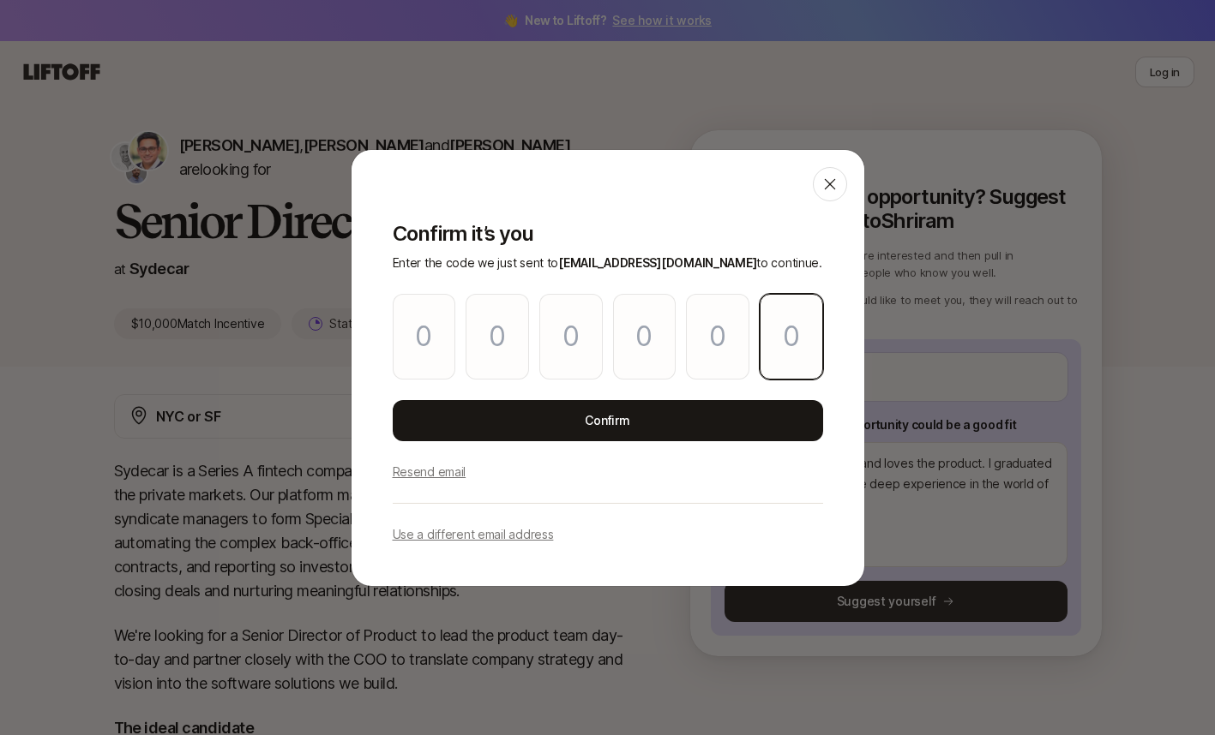
paste input "8"
type input "4"
type input "6"
type input "3"
type input "1"
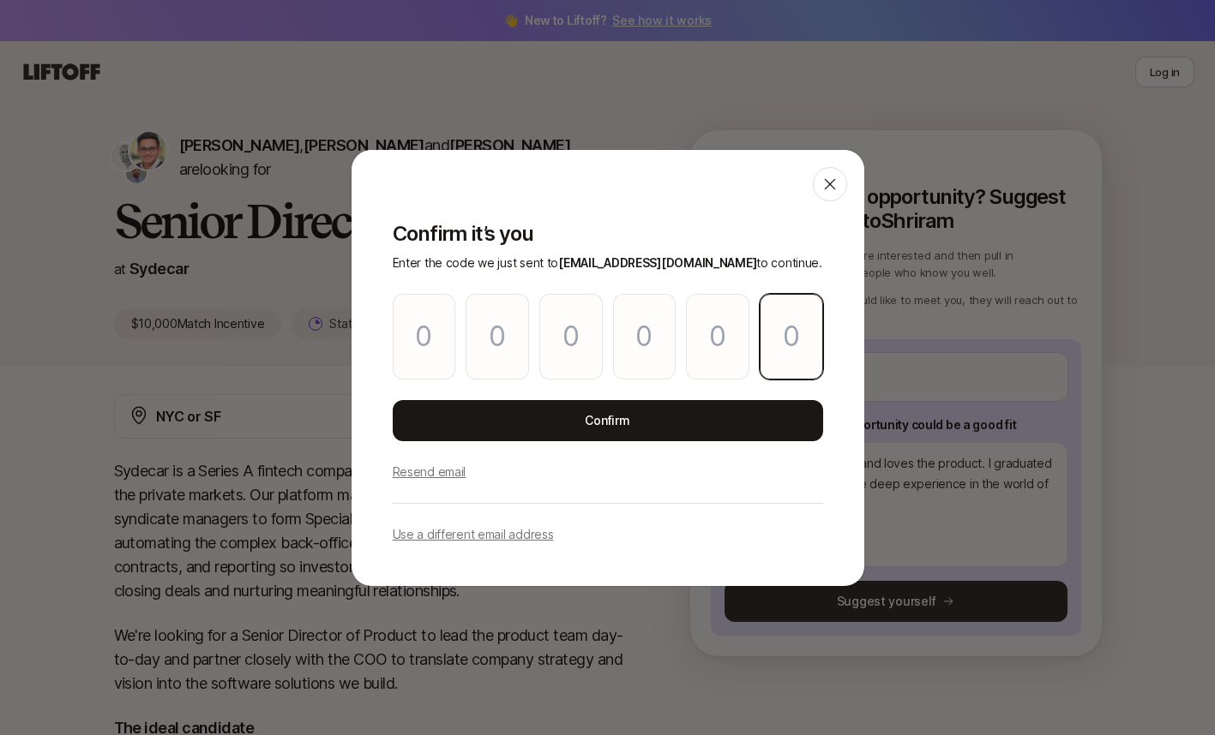
type input "9"
type input "8"
click at [506, 418] on button "Confirm" at bounding box center [608, 420] width 430 height 41
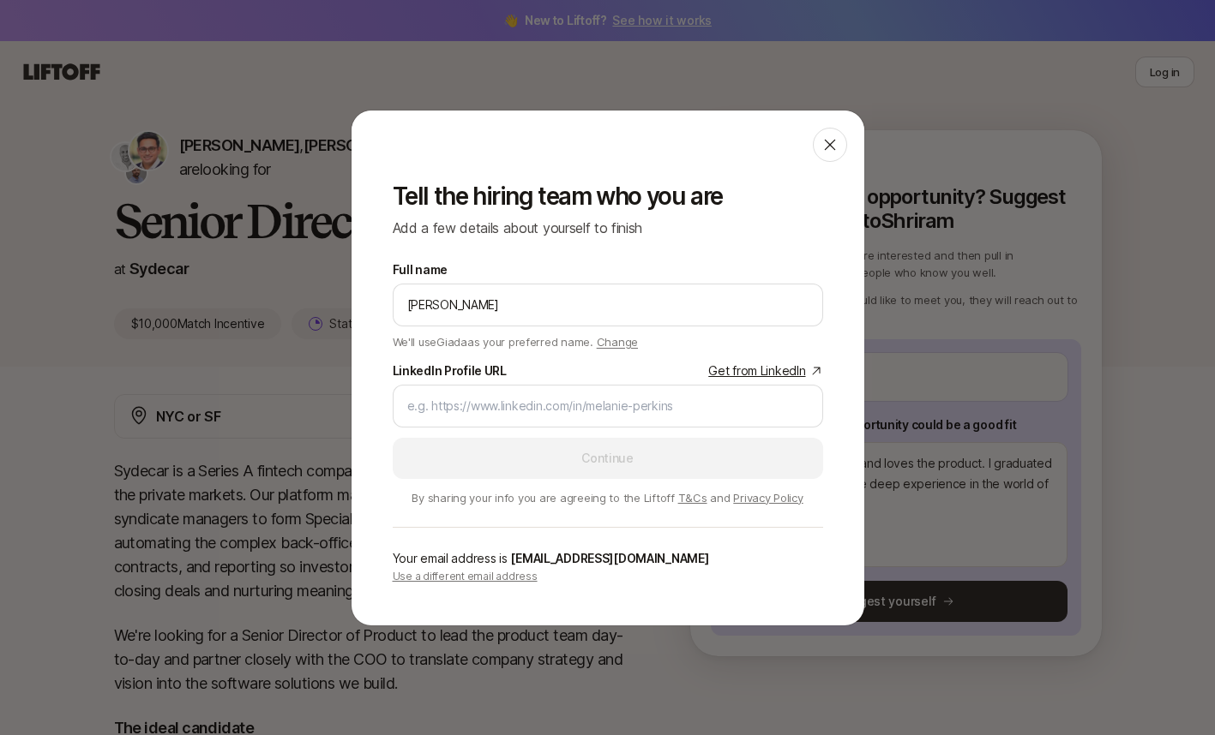
click at [517, 405] on input "LinkedIn Profile URL Get from LinkedIn" at bounding box center [607, 406] width 401 height 21
click at [623, 409] on input "LinkedIn Profile URL Get from LinkedIn" at bounding box center [607, 406] width 401 height 21
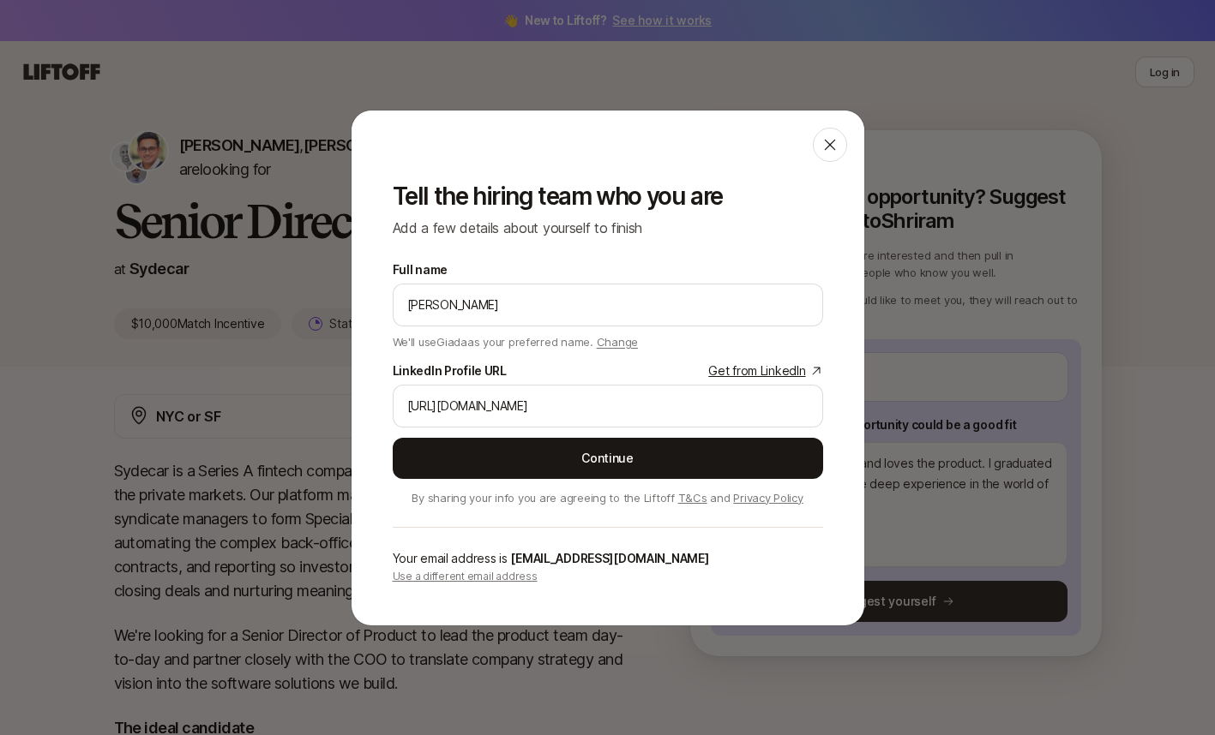
type input "[URL][DOMAIN_NAME]"
click at [596, 446] on button "Continue" at bounding box center [608, 458] width 430 height 41
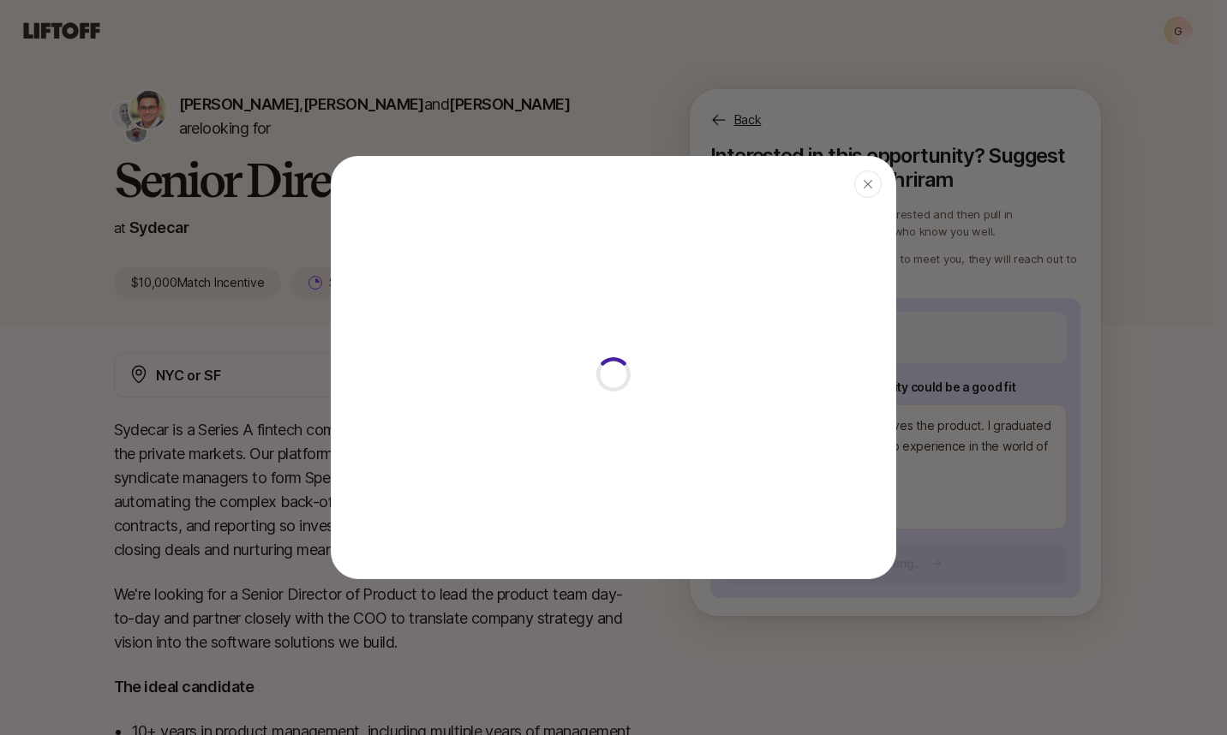
type textarea "x"
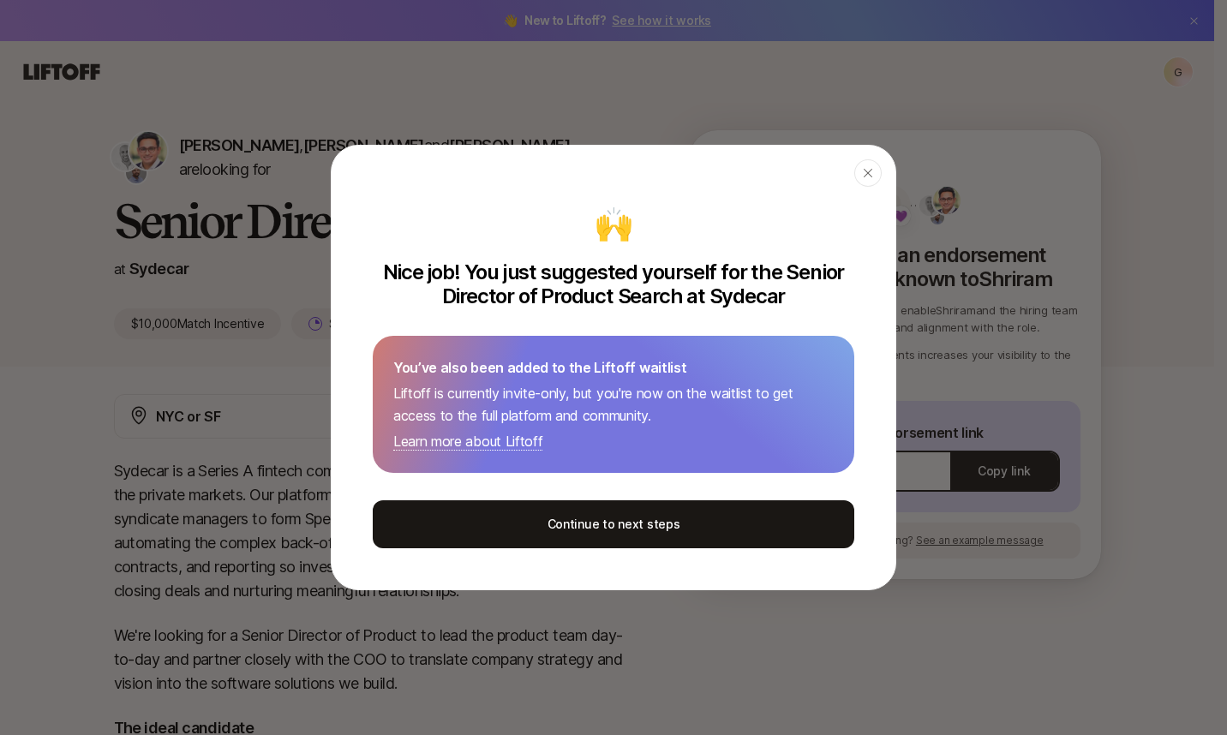
click at [624, 520] on button "Continue to next steps" at bounding box center [614, 525] width 482 height 48
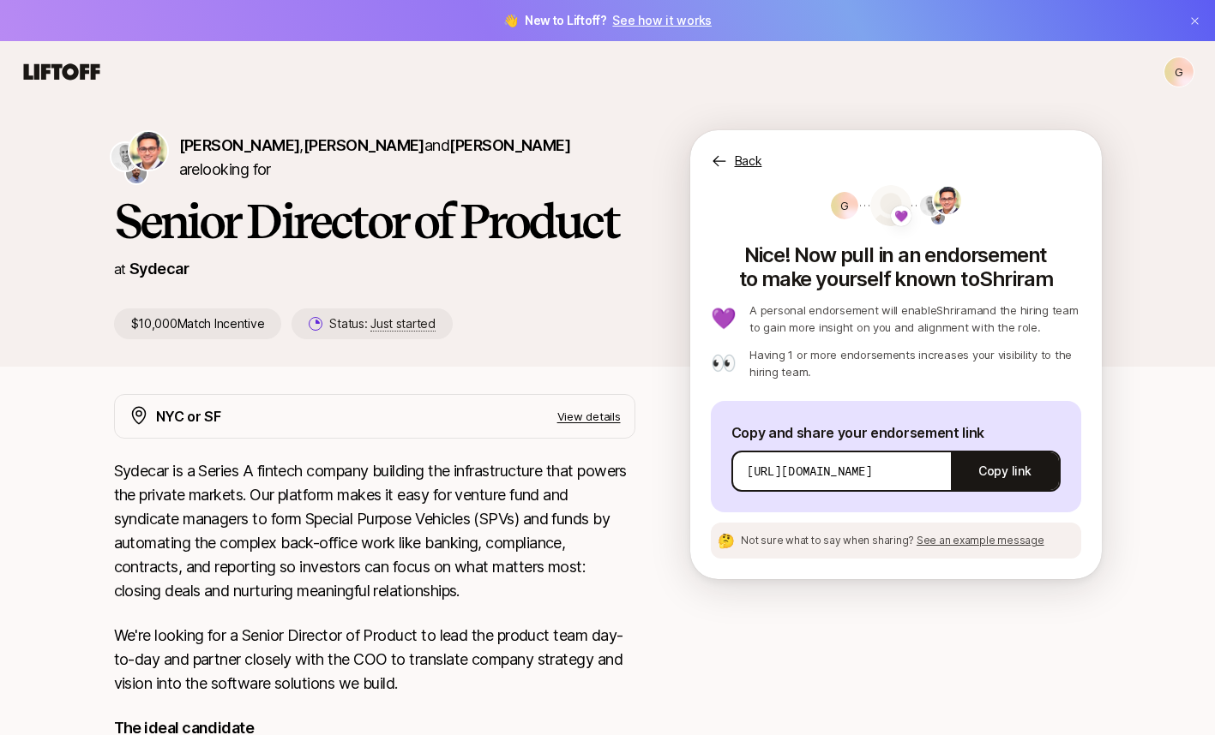
click at [988, 467] on button "Copy link" at bounding box center [1004, 471] width 107 height 48
click at [751, 171] on div "Back G 💜 Nice! Now pull in an endorsement to make yourself known to [DEMOGRAPHI…" at bounding box center [895, 354] width 411 height 449
click at [751, 164] on p "Back" at bounding box center [748, 161] width 27 height 21
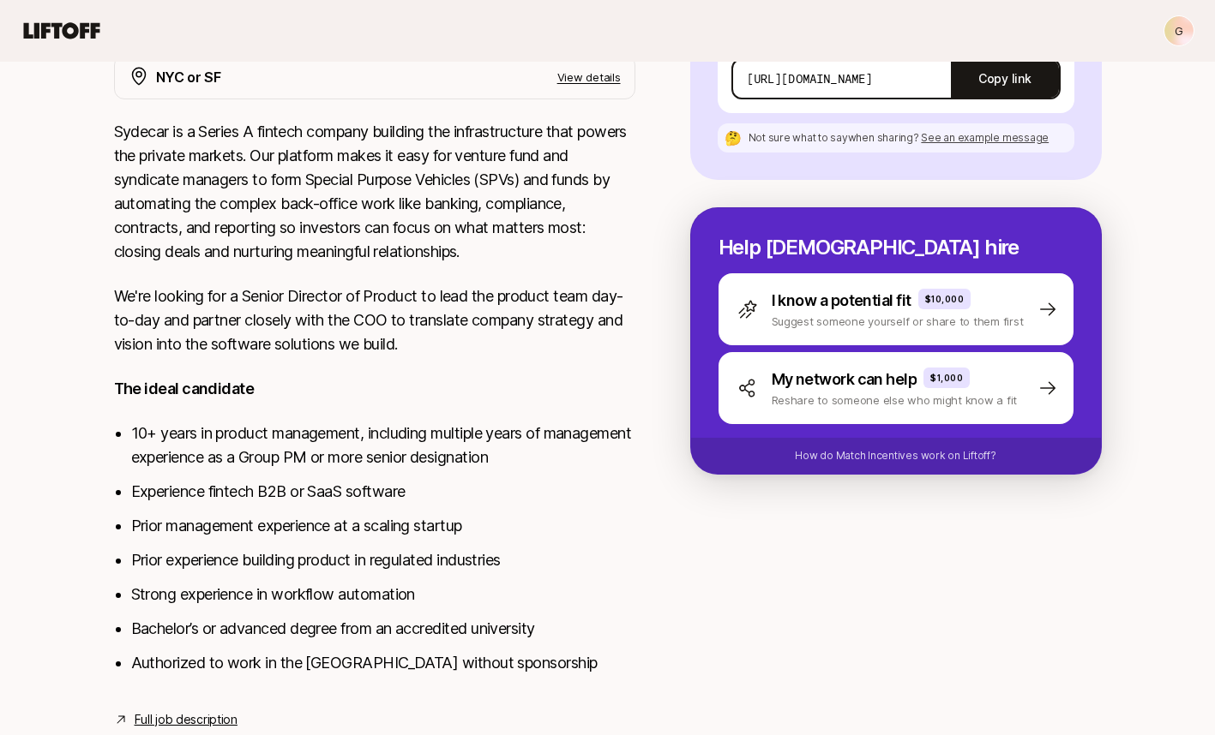
scroll to position [389, 0]
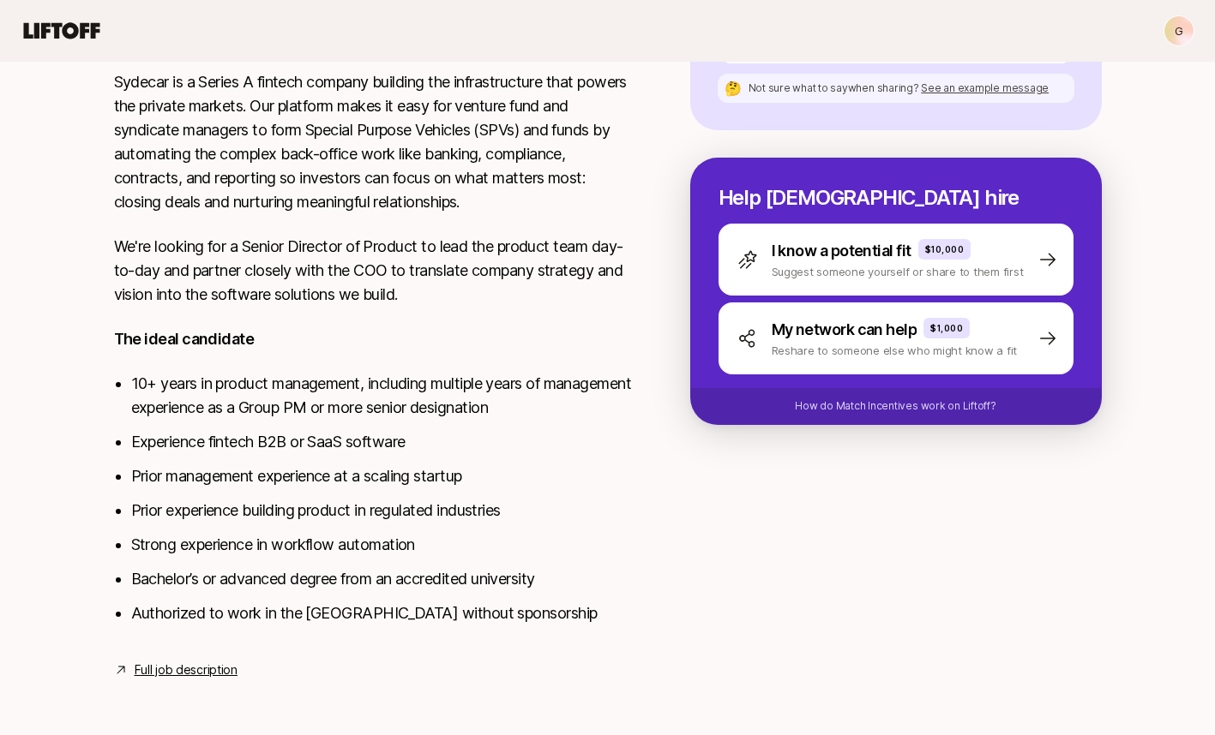
click at [178, 664] on link "Full job description" at bounding box center [186, 670] width 103 height 21
